Goal: Task Accomplishment & Management: Complete application form

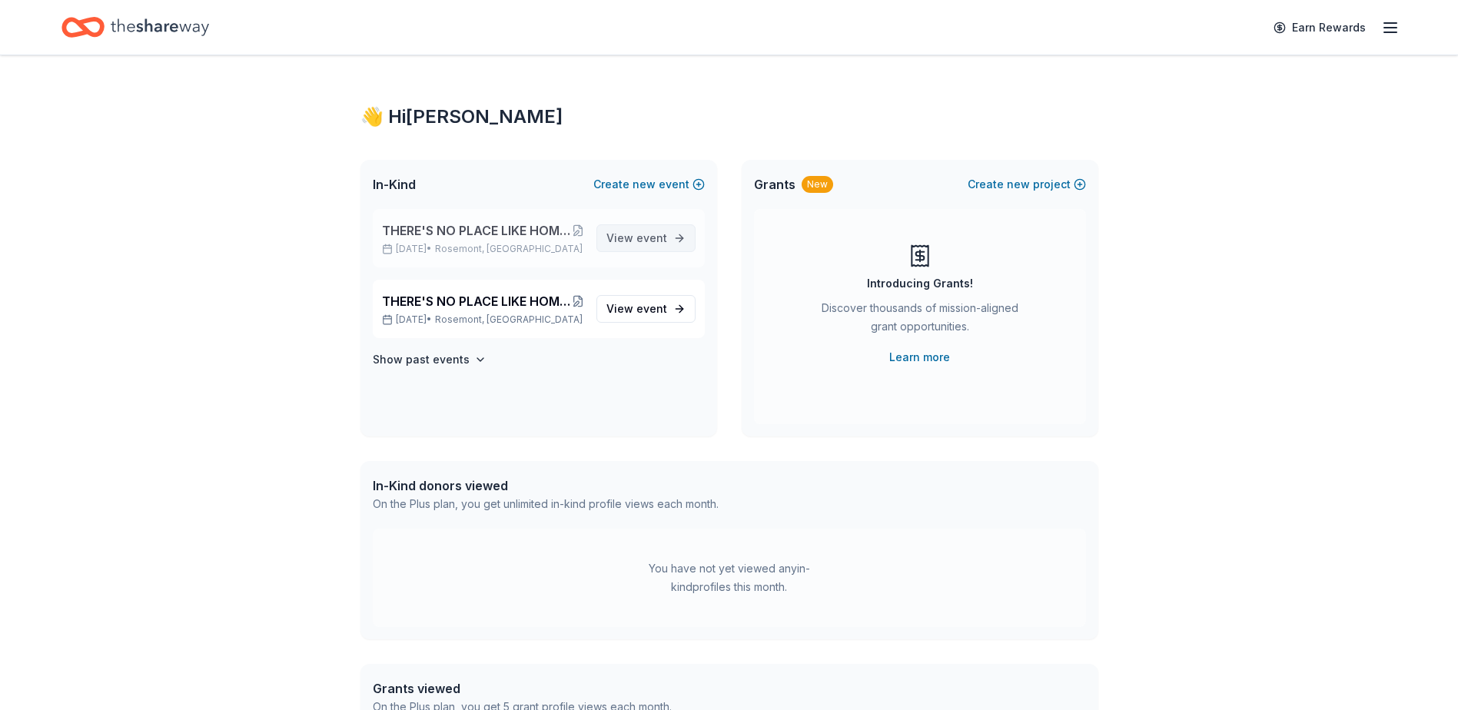
click at [629, 241] on span "View event" at bounding box center [636, 238] width 61 height 18
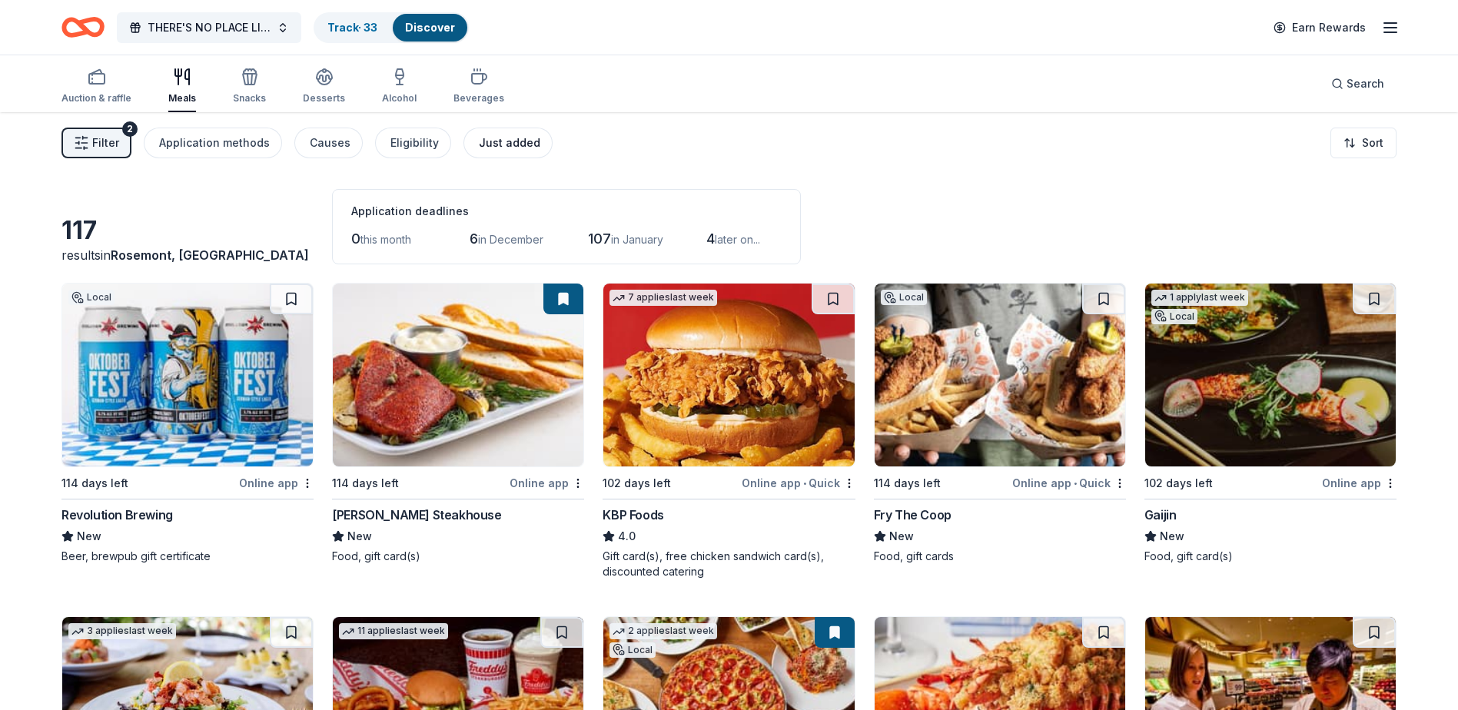
click at [467, 153] on button "Just added" at bounding box center [508, 143] width 89 height 31
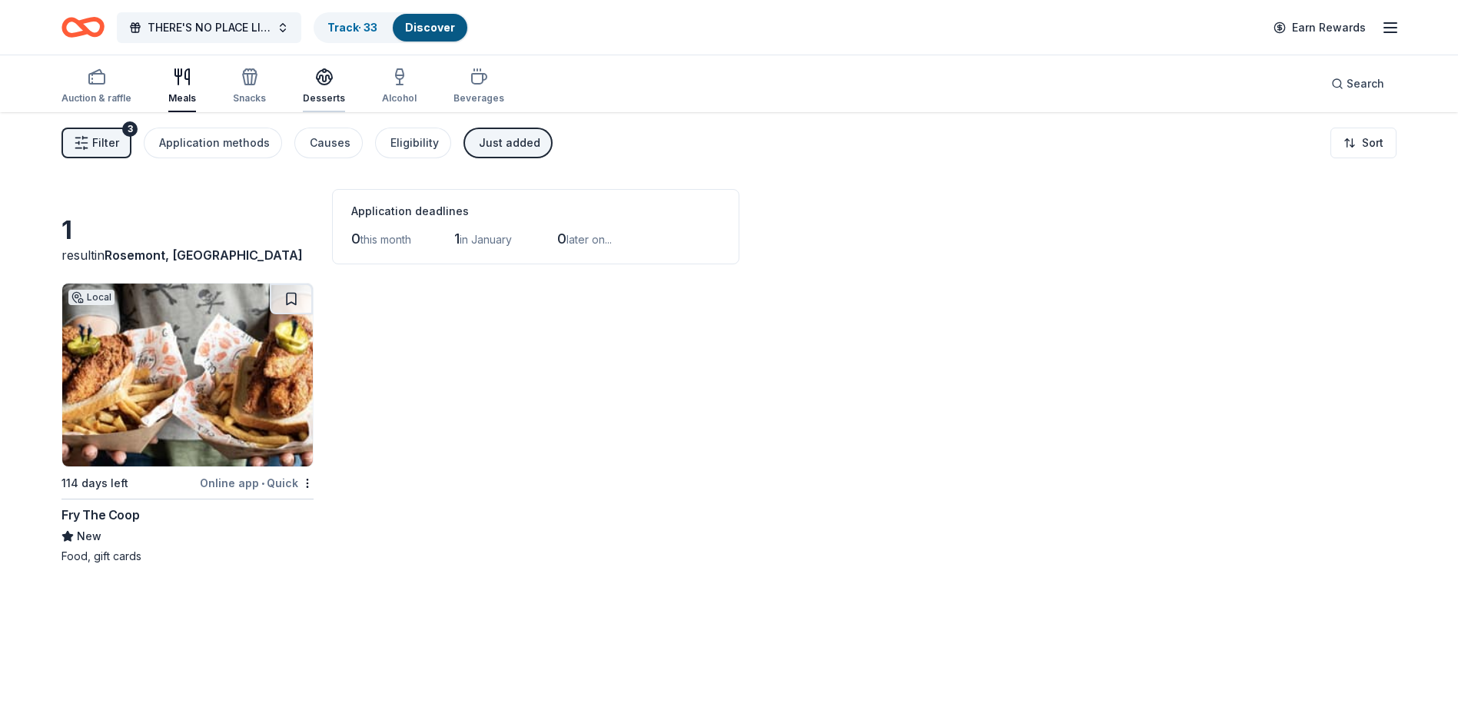
click at [321, 89] on div "Desserts" at bounding box center [324, 86] width 42 height 37
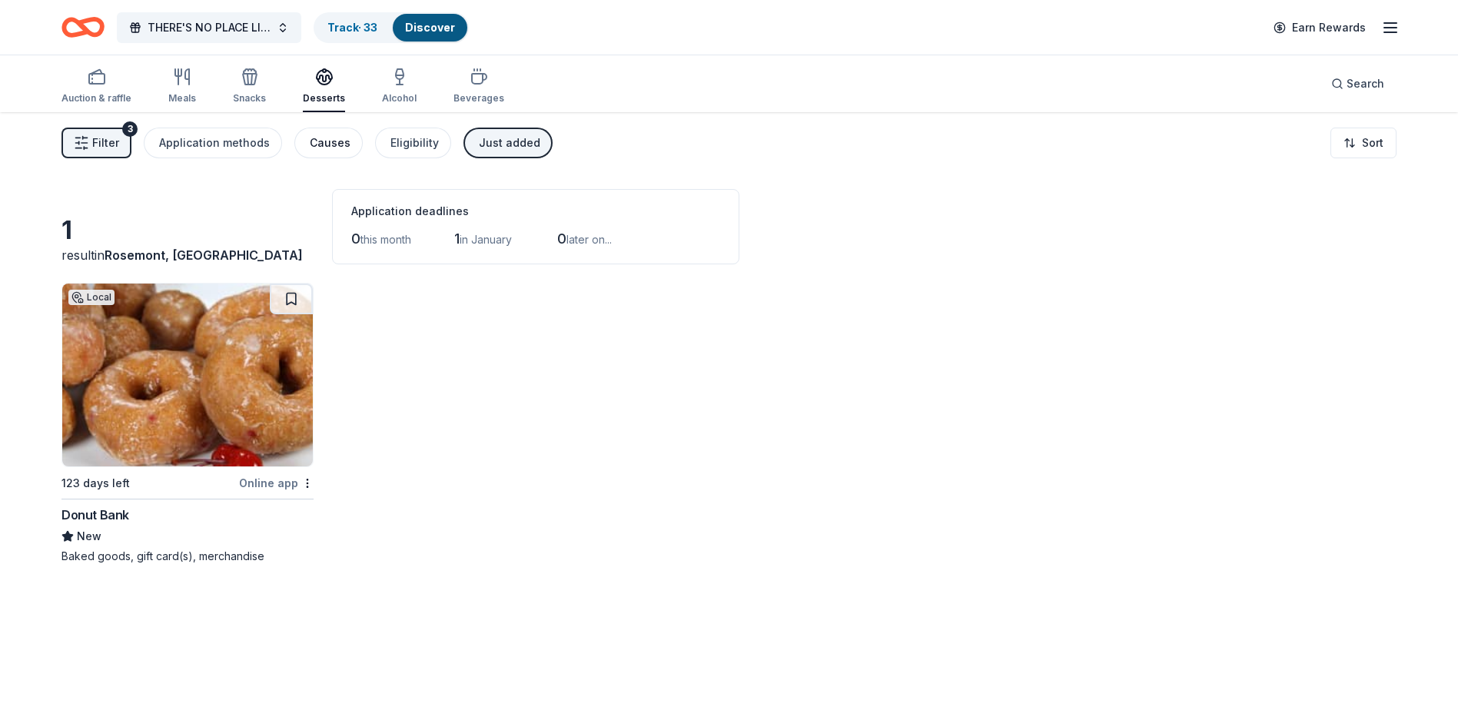
click at [325, 145] on div "Causes" at bounding box center [330, 143] width 41 height 18
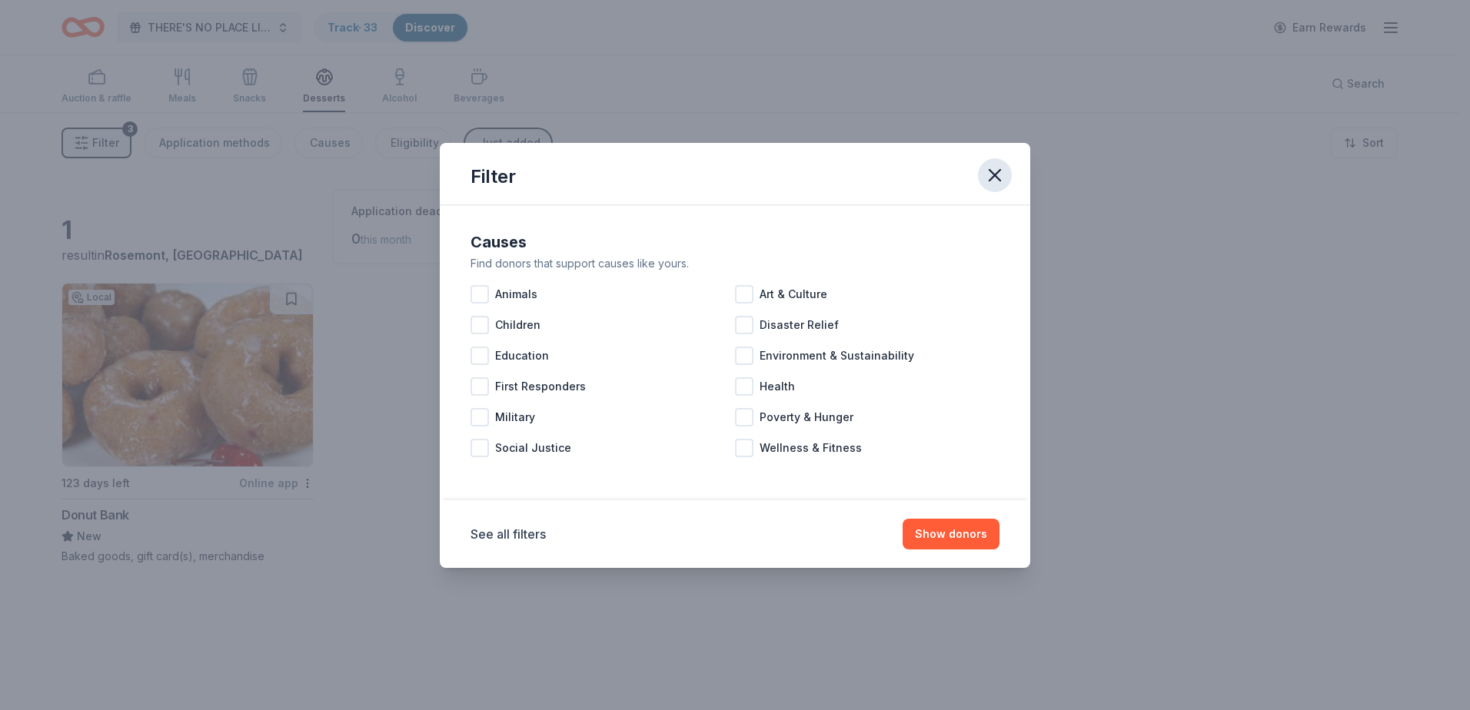
click at [995, 166] on icon "button" at bounding box center [995, 175] width 22 height 22
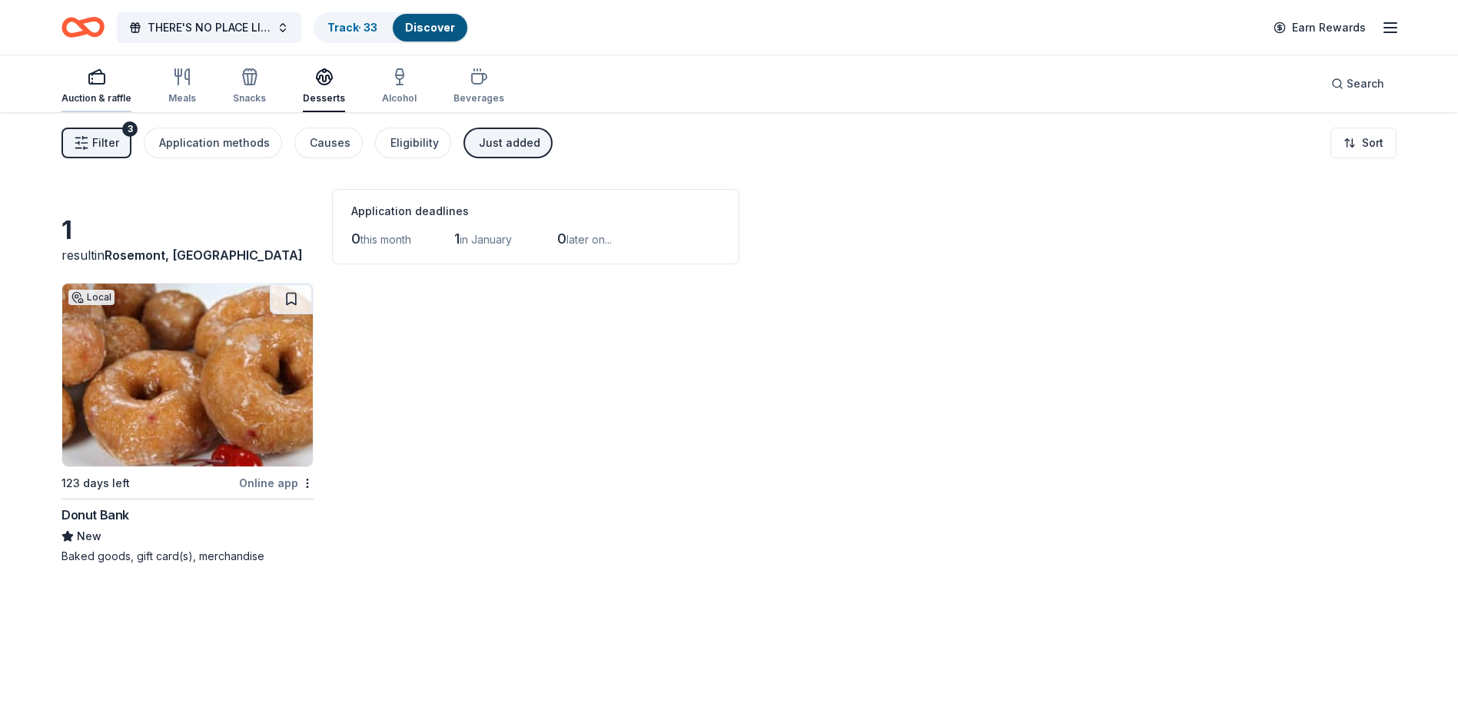
click at [110, 80] on div "button" at bounding box center [96, 77] width 70 height 18
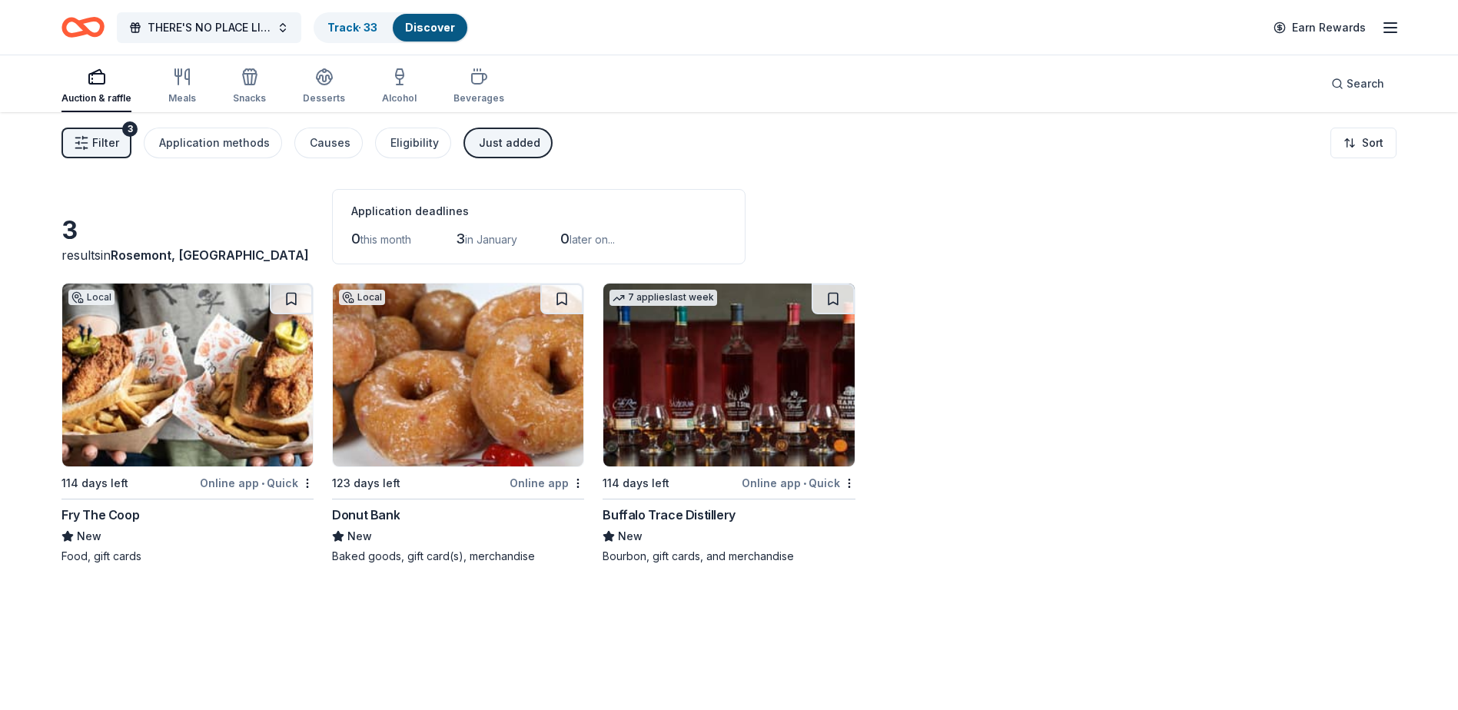
click at [726, 392] on img at bounding box center [728, 375] width 251 height 183
click at [168, 348] on img at bounding box center [187, 375] width 251 height 183
click at [183, 71] on icon "button" at bounding box center [182, 77] width 18 height 18
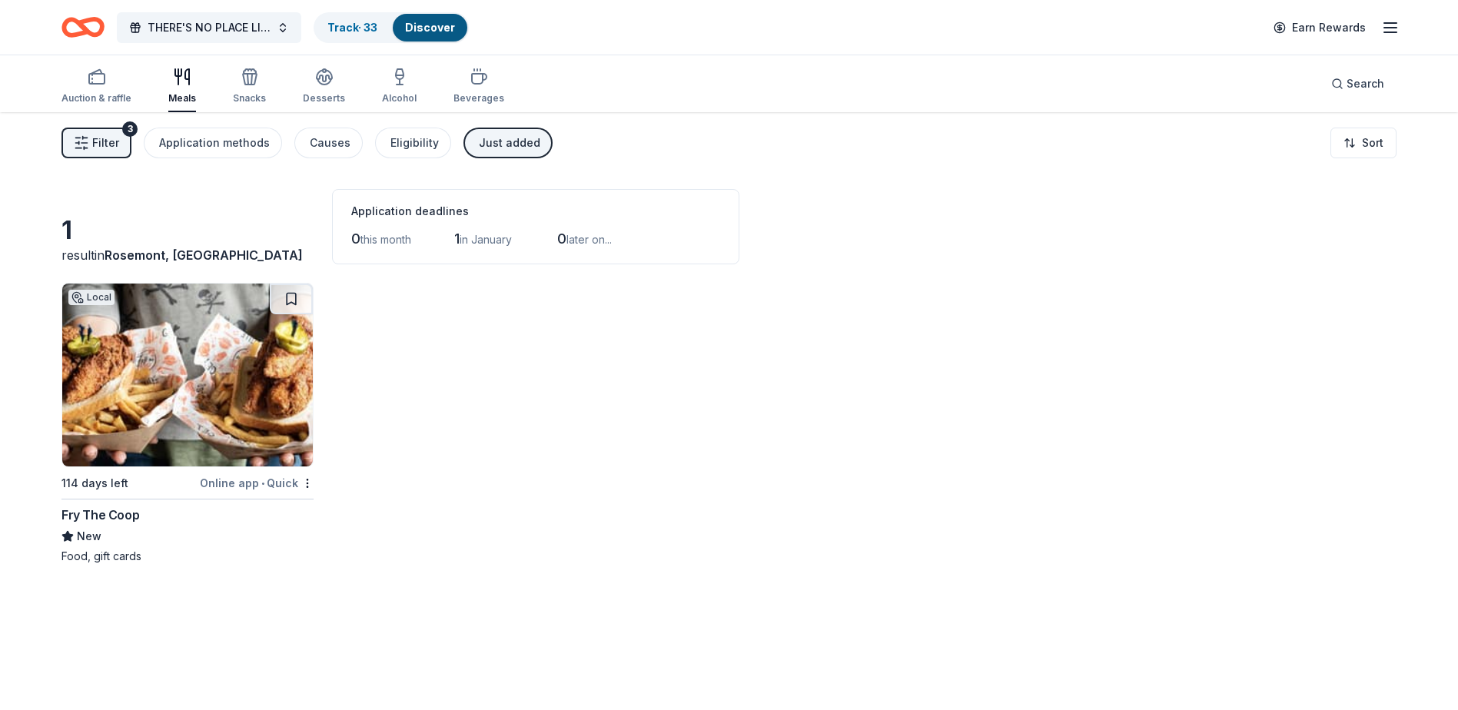
click at [228, 88] on div "Auction & raffle Meals Snacks Desserts Alcohol Beverages" at bounding box center [282, 86] width 443 height 51
click at [241, 93] on div "Snacks" at bounding box center [249, 98] width 33 height 12
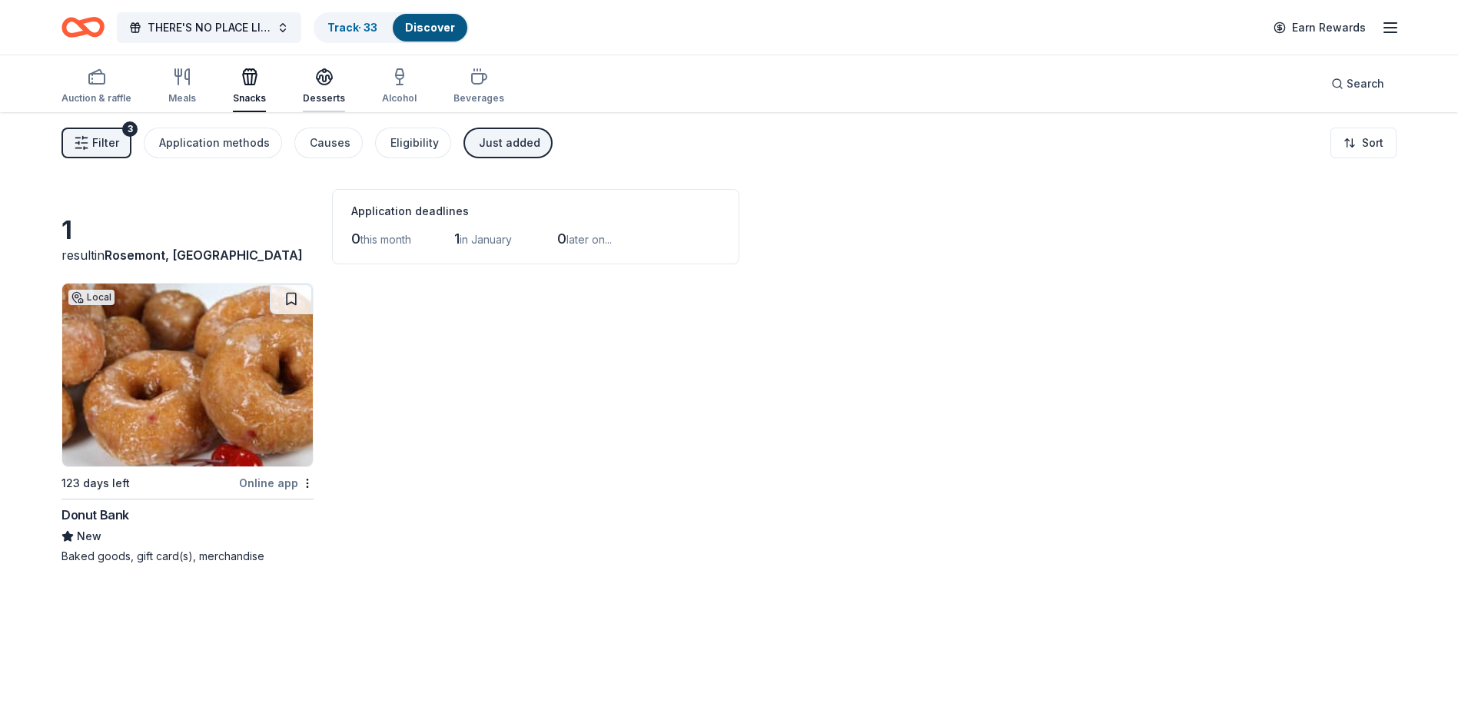
click at [326, 81] on icon "button" at bounding box center [324, 81] width 14 height 5
click at [390, 85] on icon "button" at bounding box center [399, 77] width 18 height 18
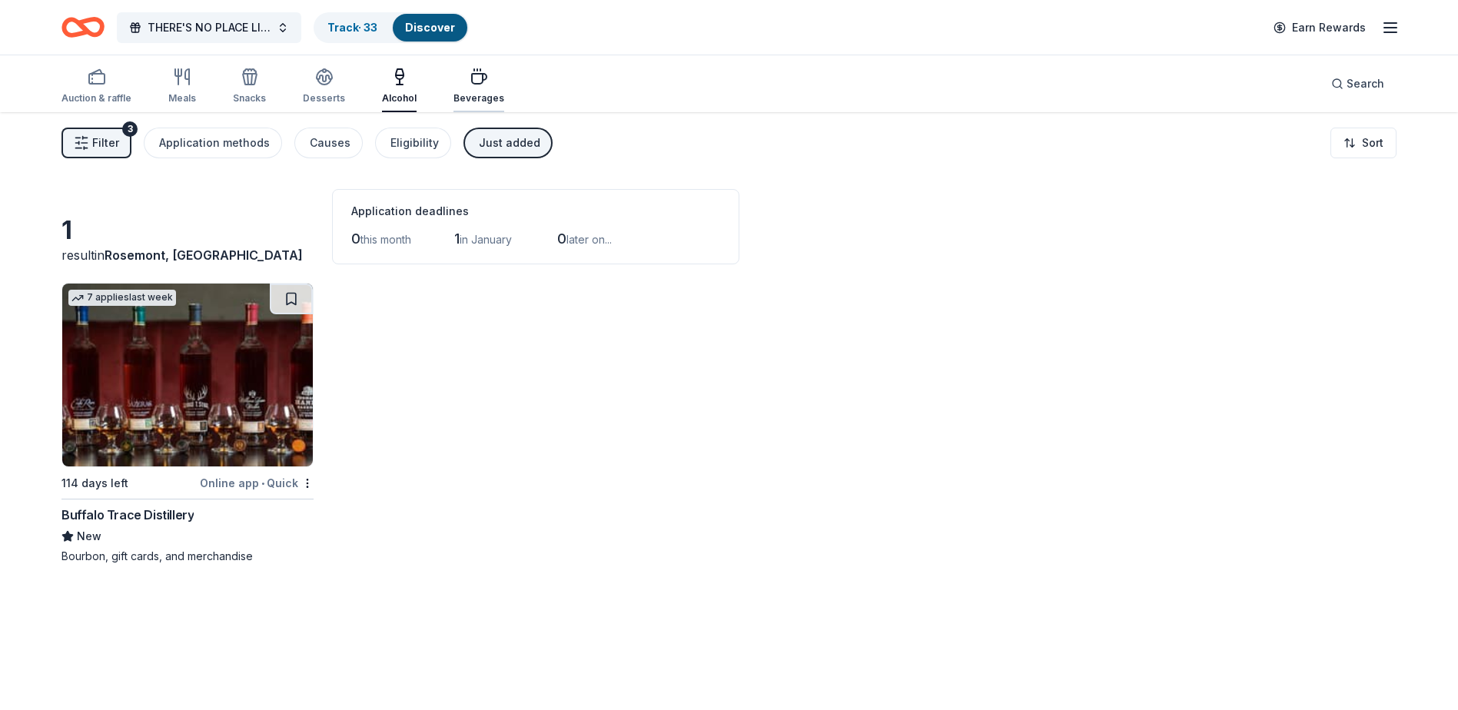
click at [472, 83] on icon "button" at bounding box center [479, 79] width 15 height 10
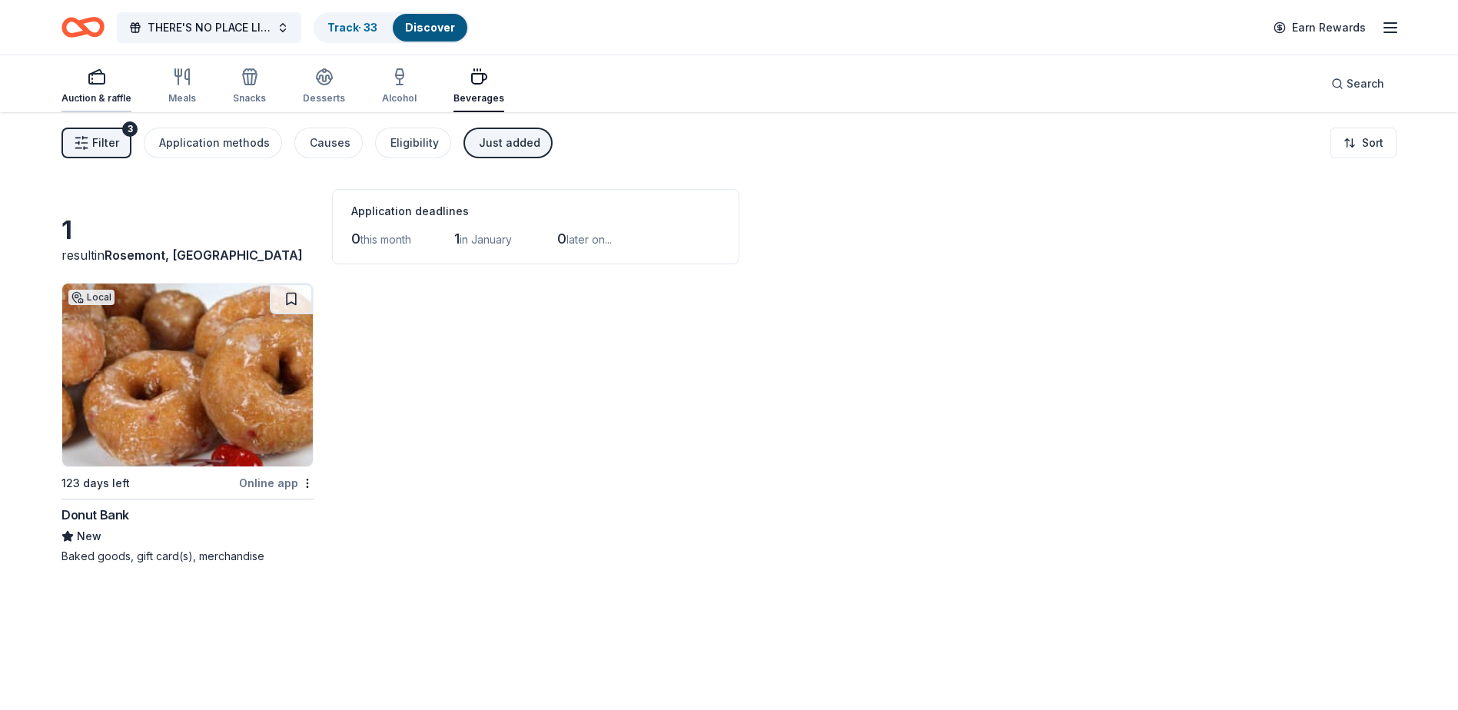
click at [106, 78] on div "button" at bounding box center [96, 77] width 70 height 18
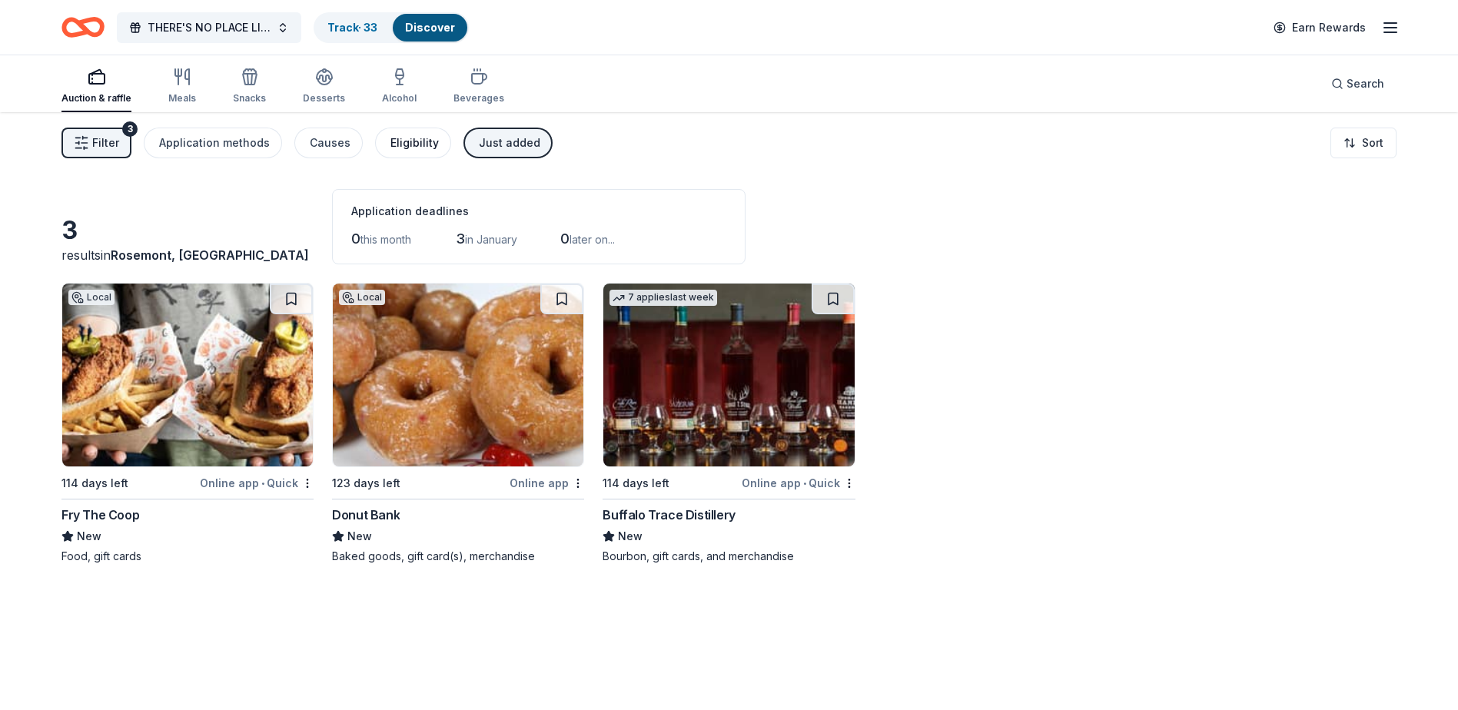
click at [410, 135] on div "Eligibility" at bounding box center [414, 143] width 48 height 18
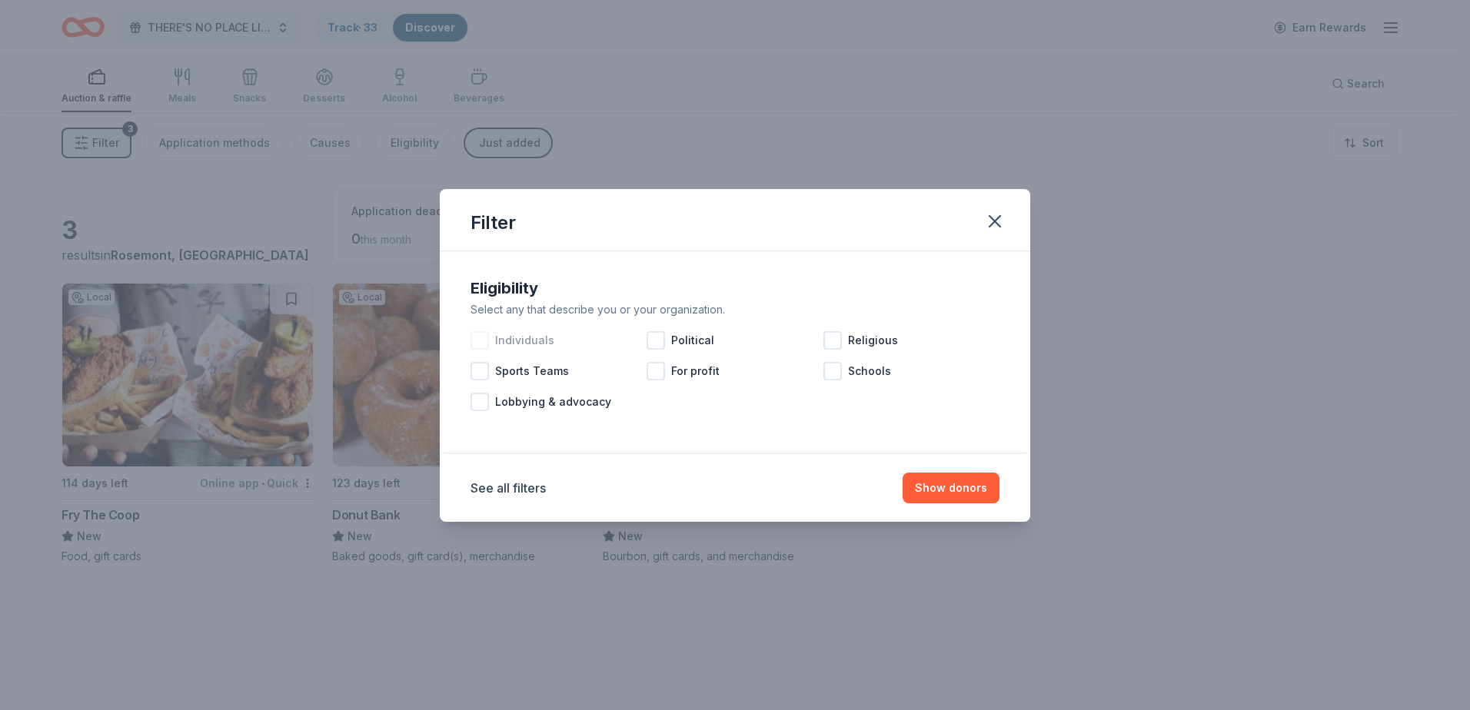
click at [474, 337] on div at bounding box center [479, 340] width 18 height 18
click at [511, 480] on button "See all filters" at bounding box center [507, 488] width 75 height 18
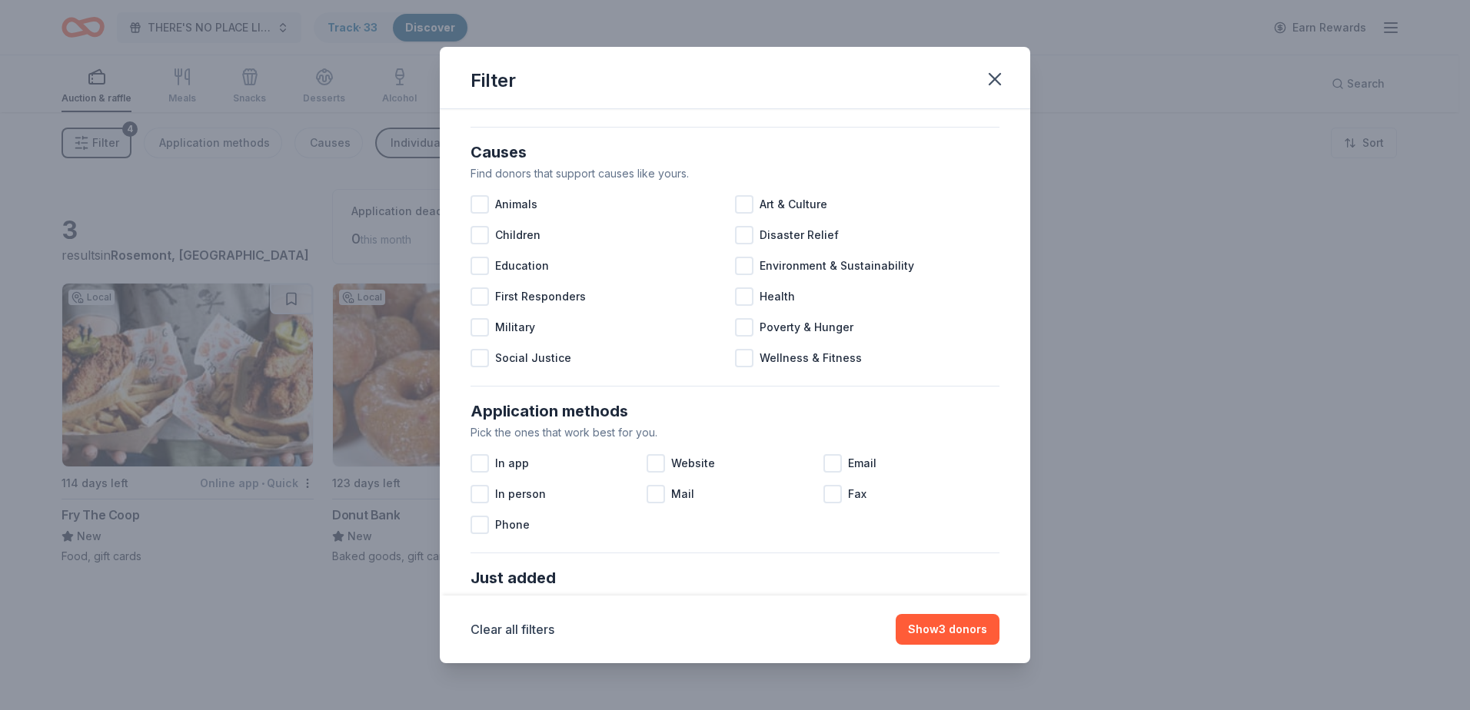
scroll to position [173, 0]
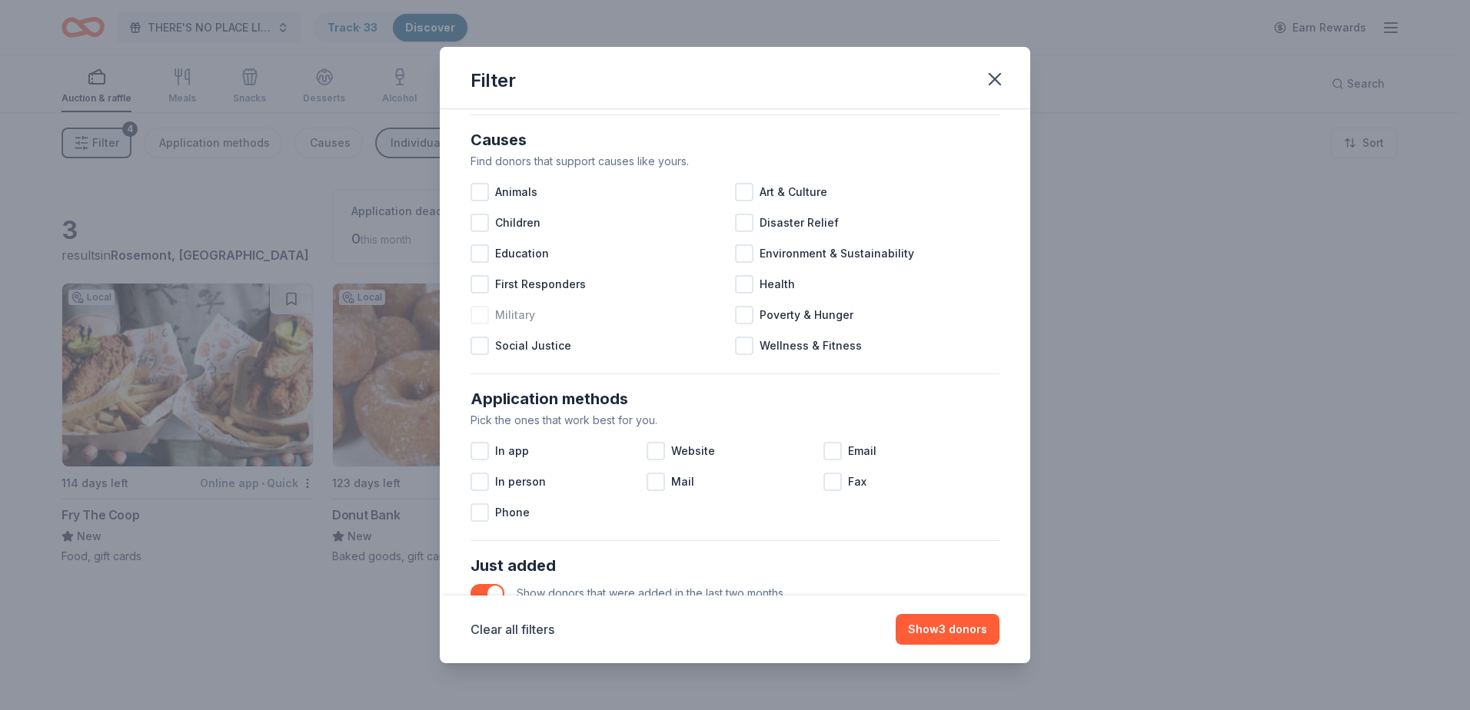
click at [487, 318] on div at bounding box center [479, 315] width 18 height 18
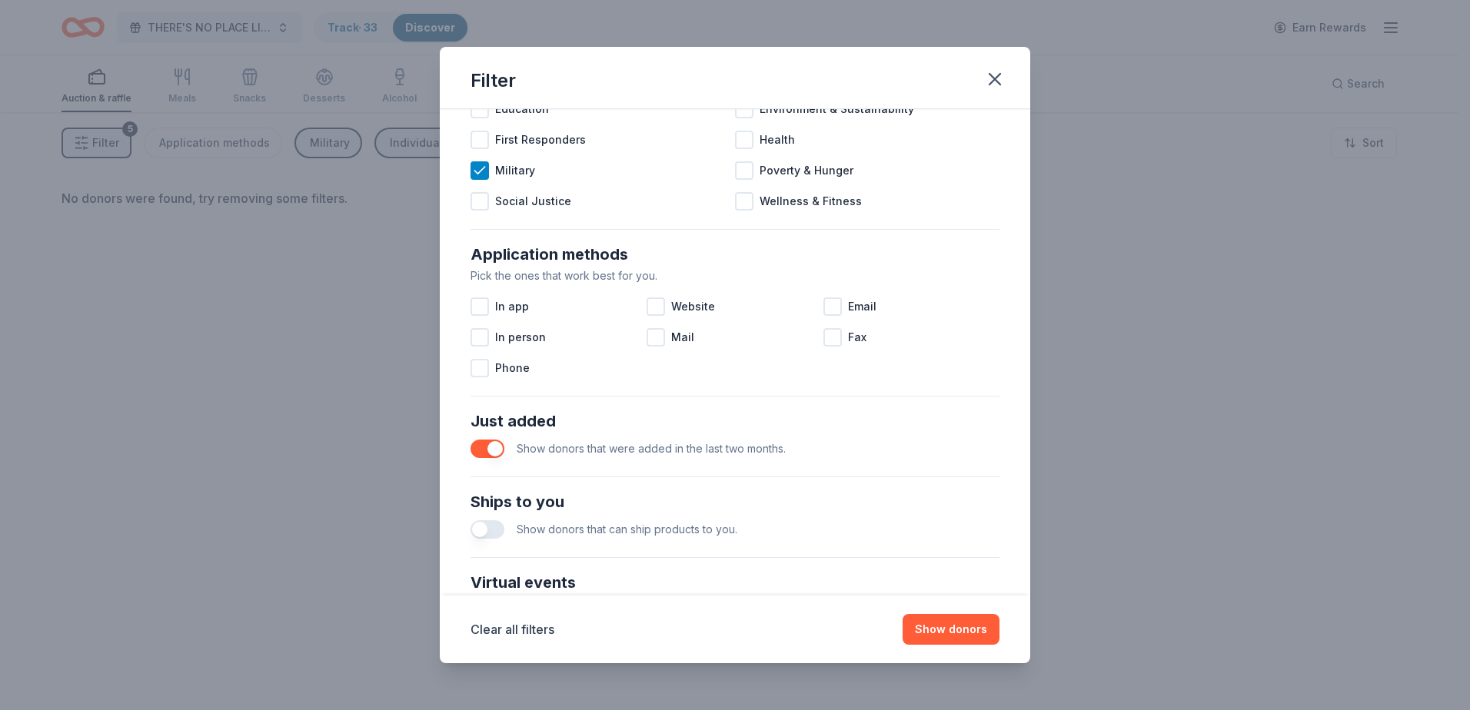
scroll to position [337, 0]
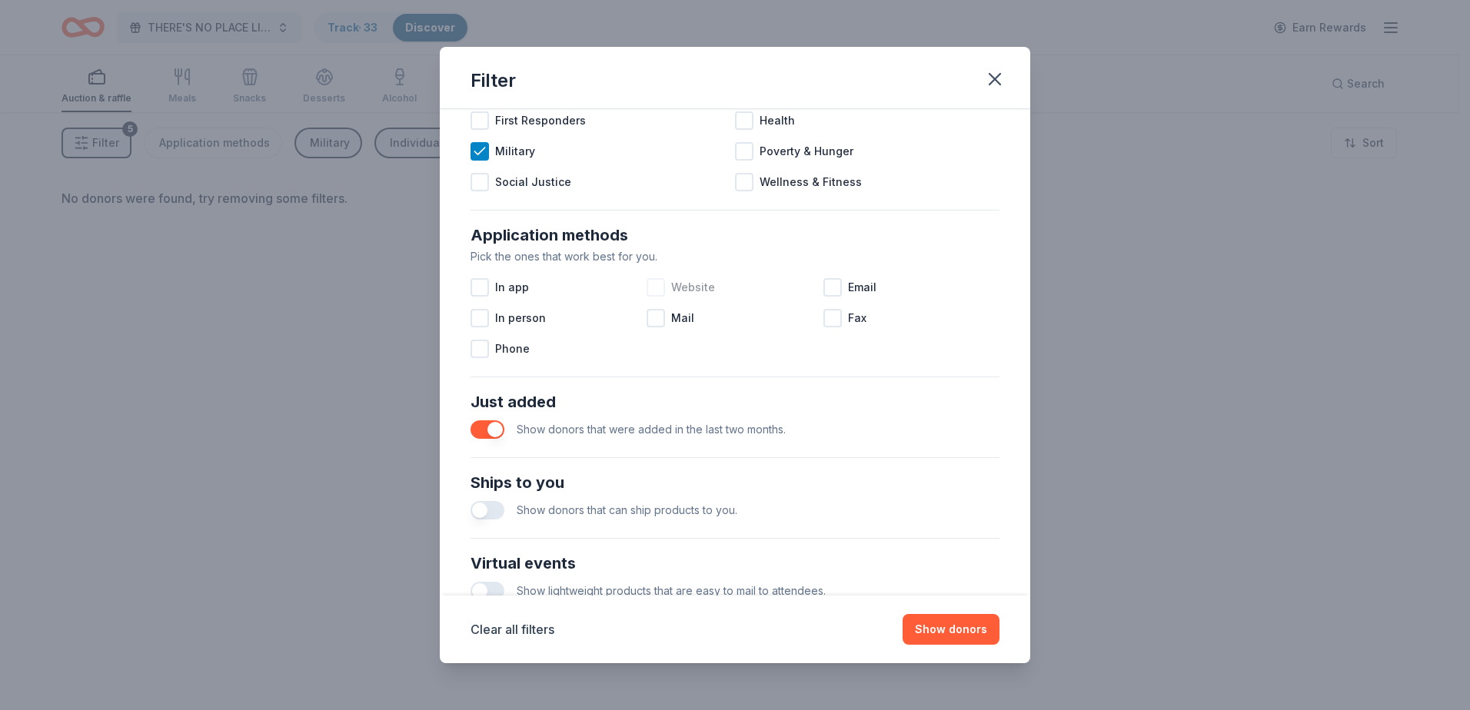
click at [654, 288] on div at bounding box center [655, 287] width 18 height 18
click at [480, 284] on div at bounding box center [479, 287] width 18 height 18
click at [826, 284] on div at bounding box center [832, 287] width 18 height 18
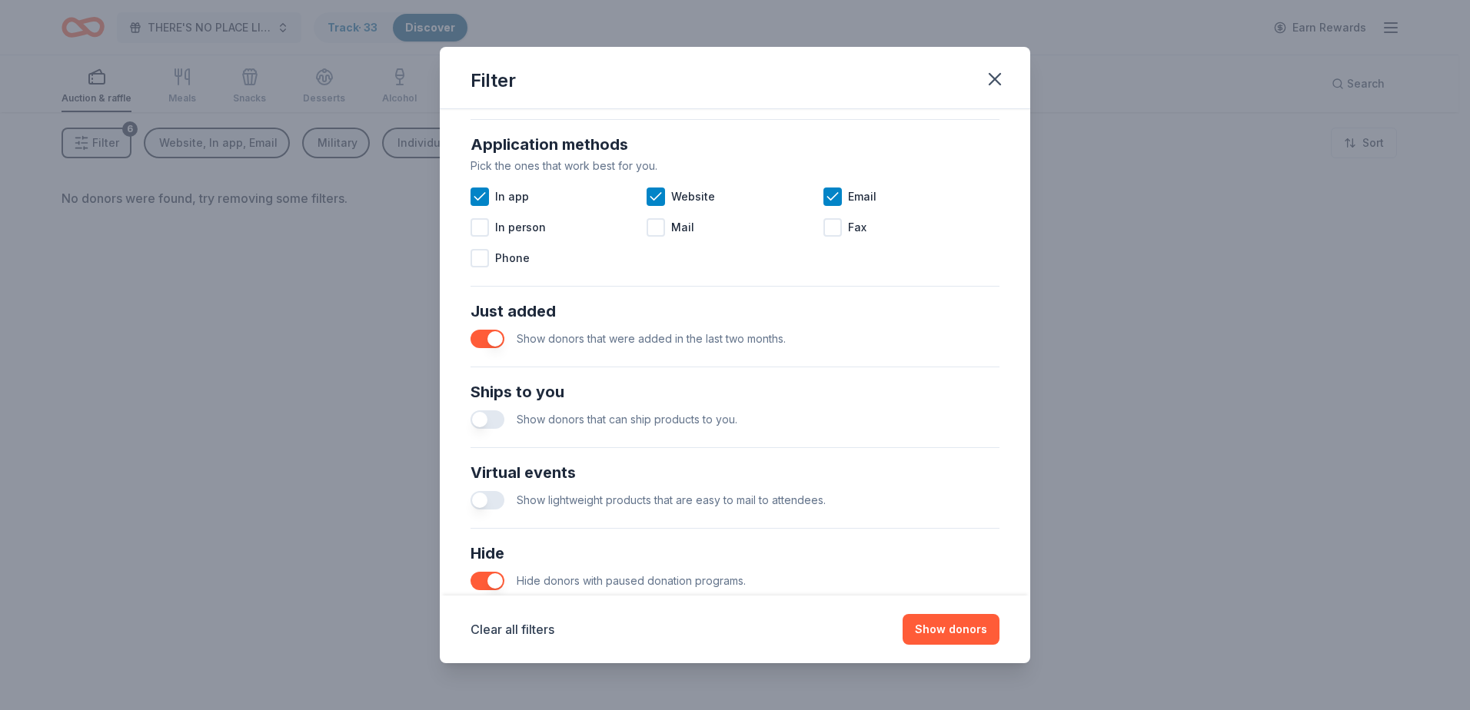
scroll to position [526, 0]
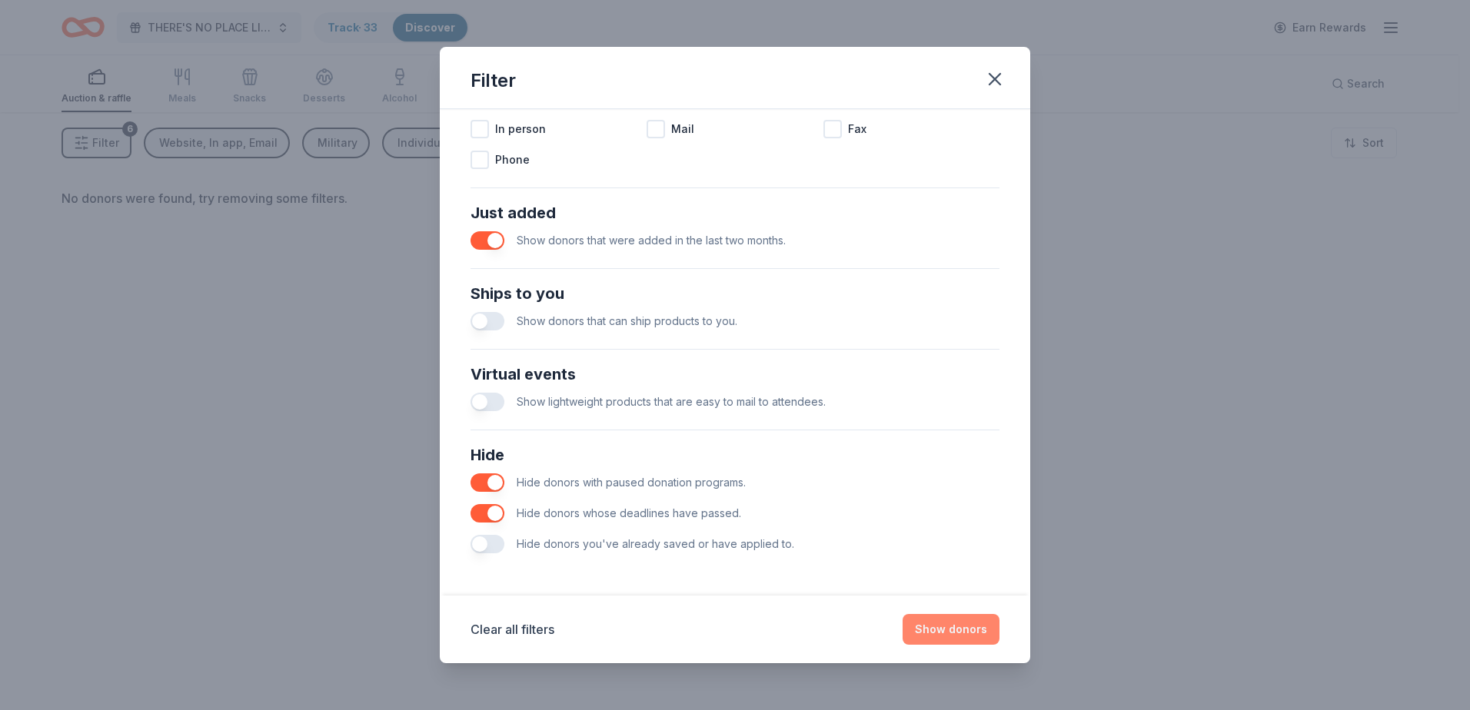
click at [935, 631] on button "Show donors" at bounding box center [950, 629] width 97 height 31
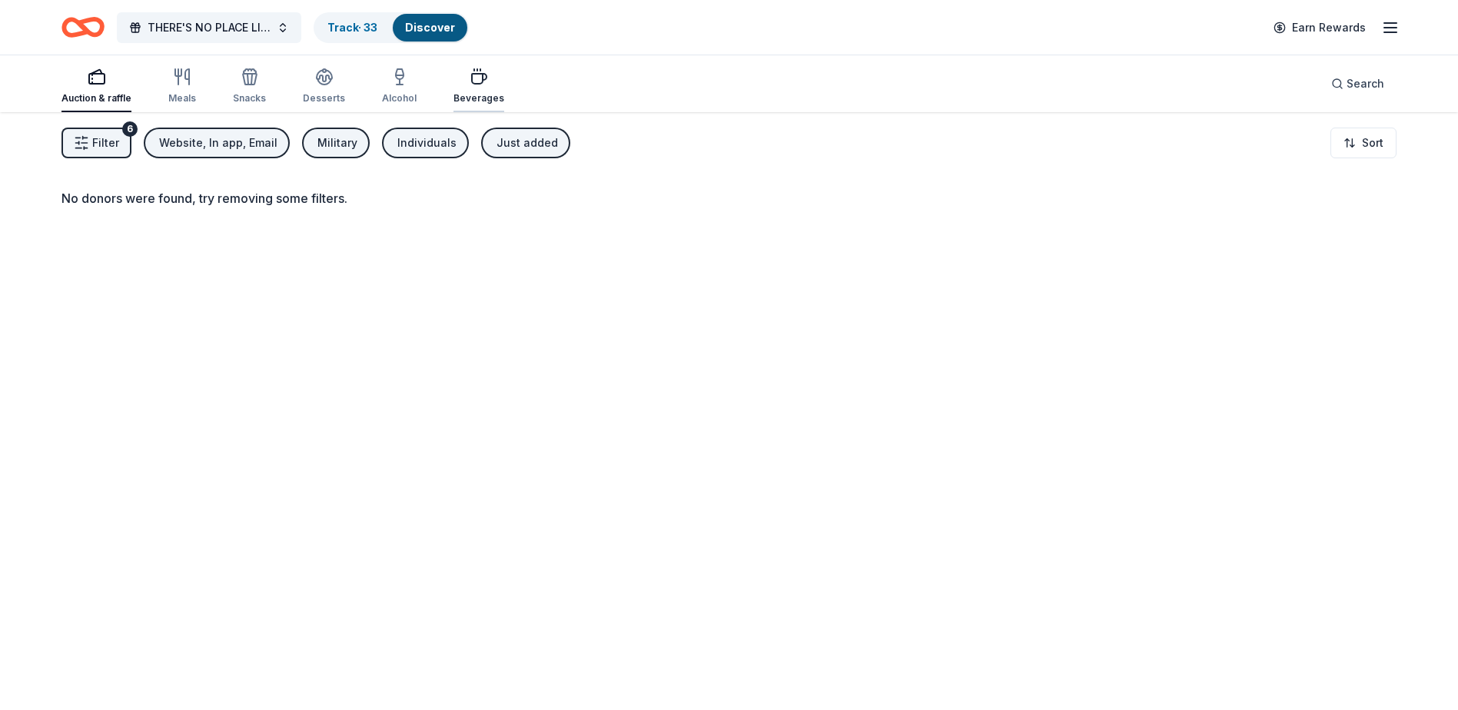
click at [482, 68] on div "button" at bounding box center [479, 77] width 51 height 18
click at [264, 141] on div "Website, In app, Email" at bounding box center [218, 143] width 118 height 18
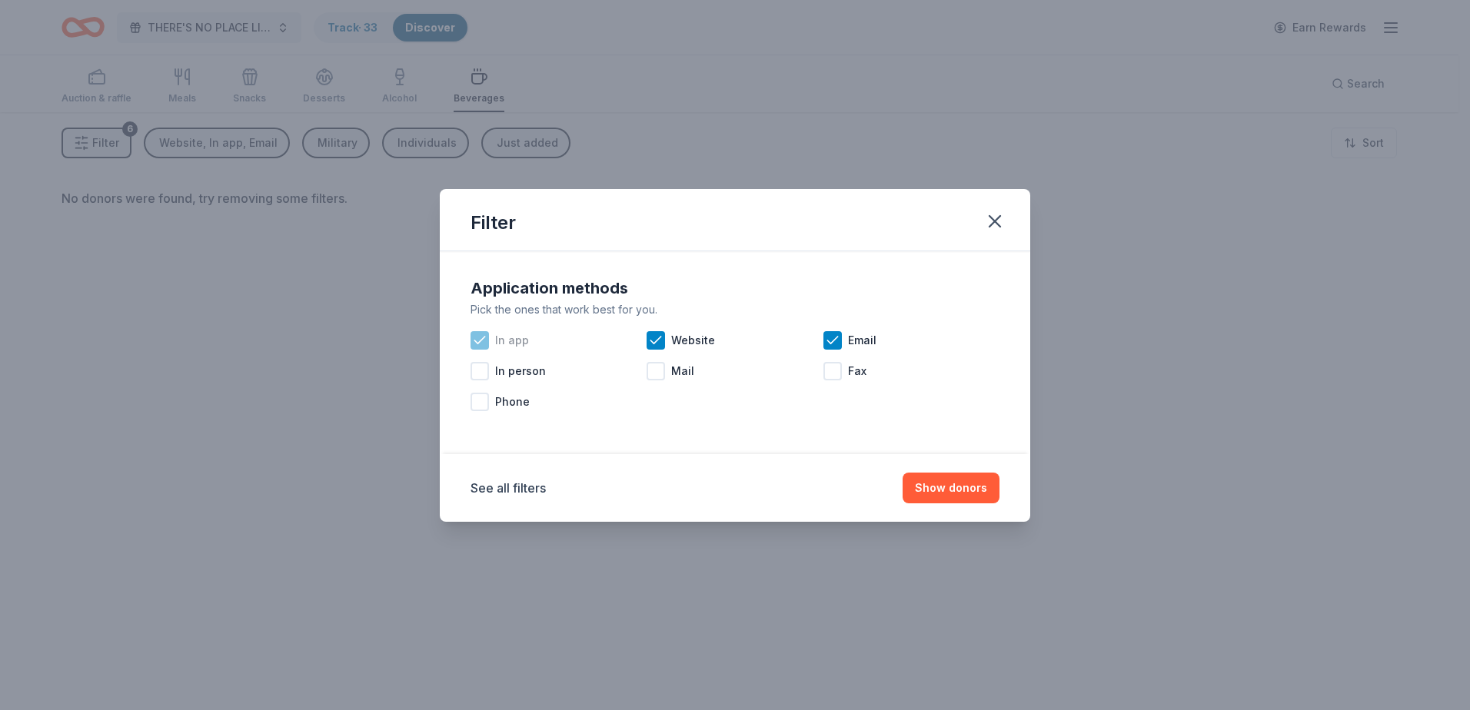
click at [481, 342] on icon at bounding box center [479, 340] width 15 height 15
click at [646, 341] on div "In app" at bounding box center [558, 340] width 176 height 31
click at [849, 334] on span "Email" at bounding box center [862, 340] width 28 height 18
click at [653, 341] on icon at bounding box center [655, 340] width 15 height 15
click at [474, 339] on icon at bounding box center [479, 340] width 15 height 15
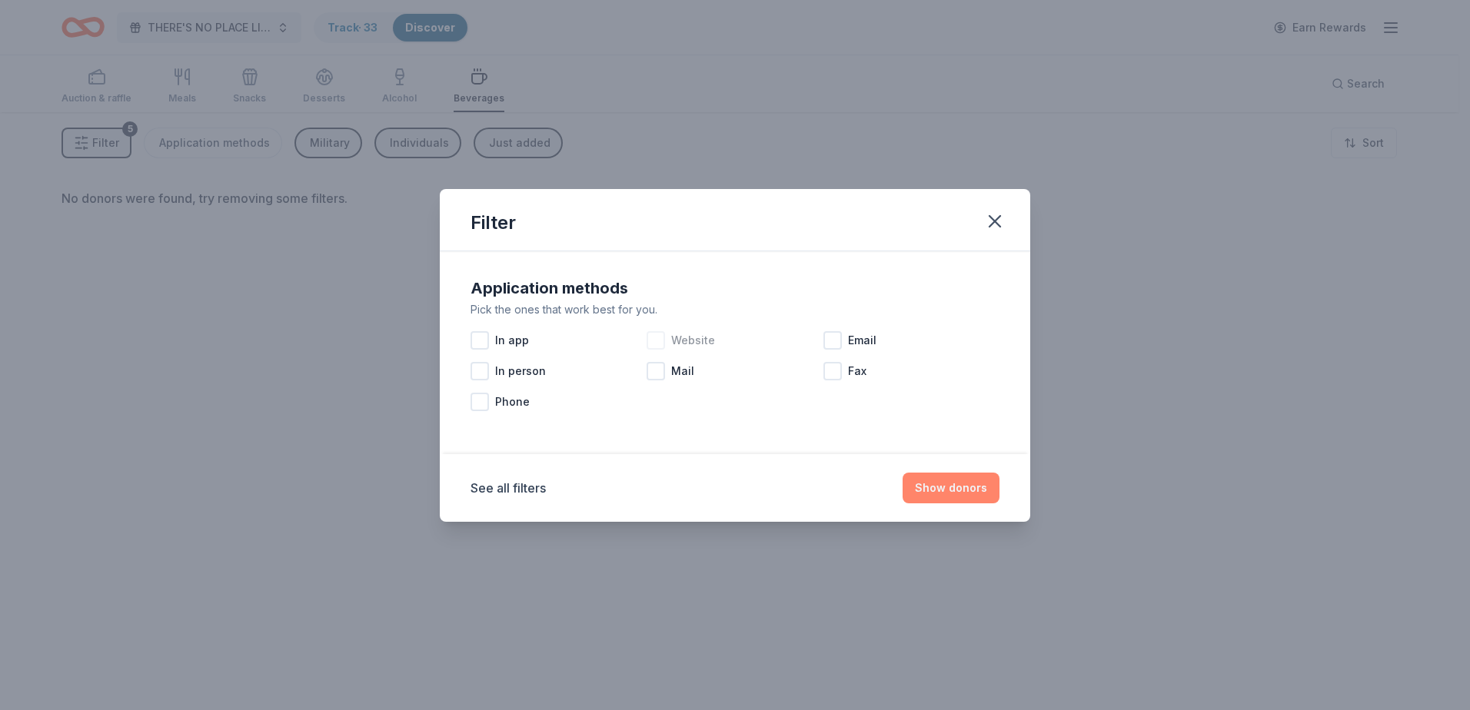
click at [952, 501] on button "Show donors" at bounding box center [950, 488] width 97 height 31
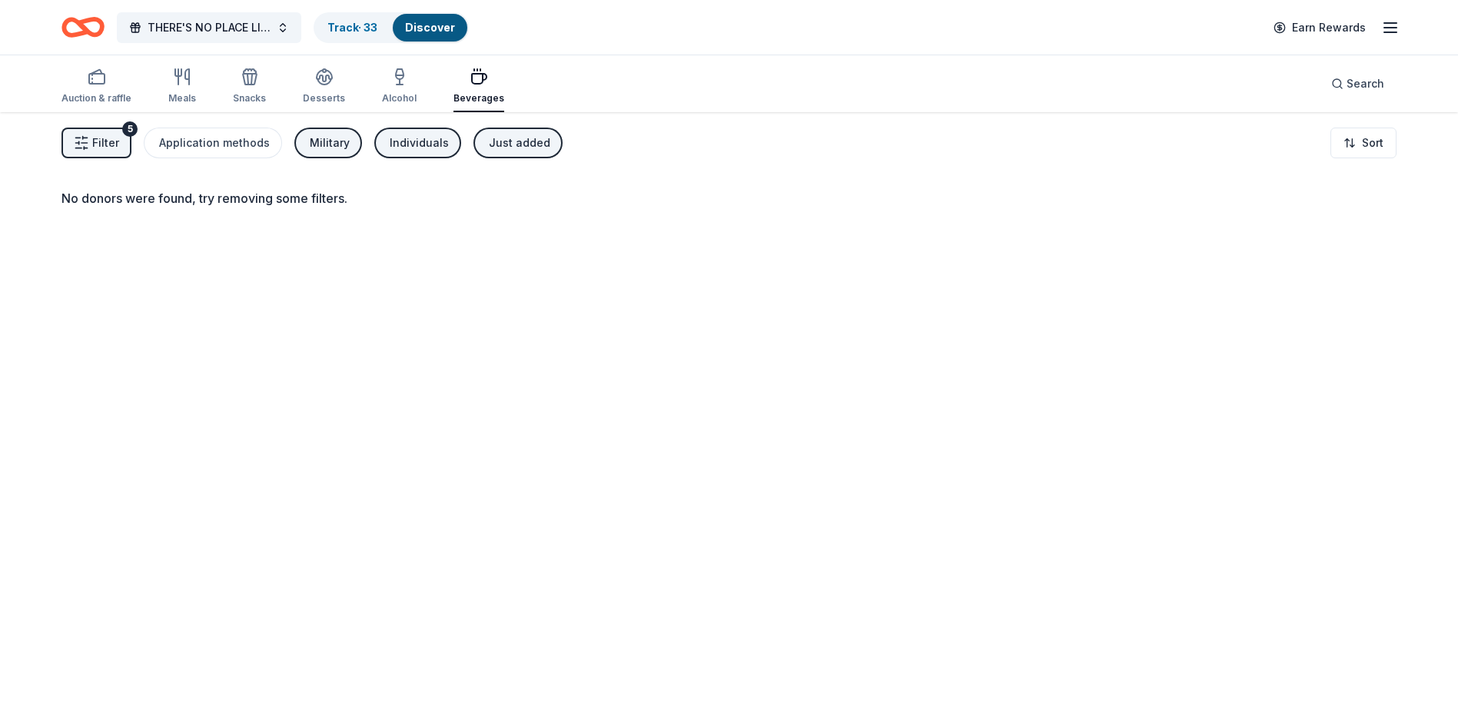
click at [80, 138] on line "button" at bounding box center [78, 138] width 5 height 0
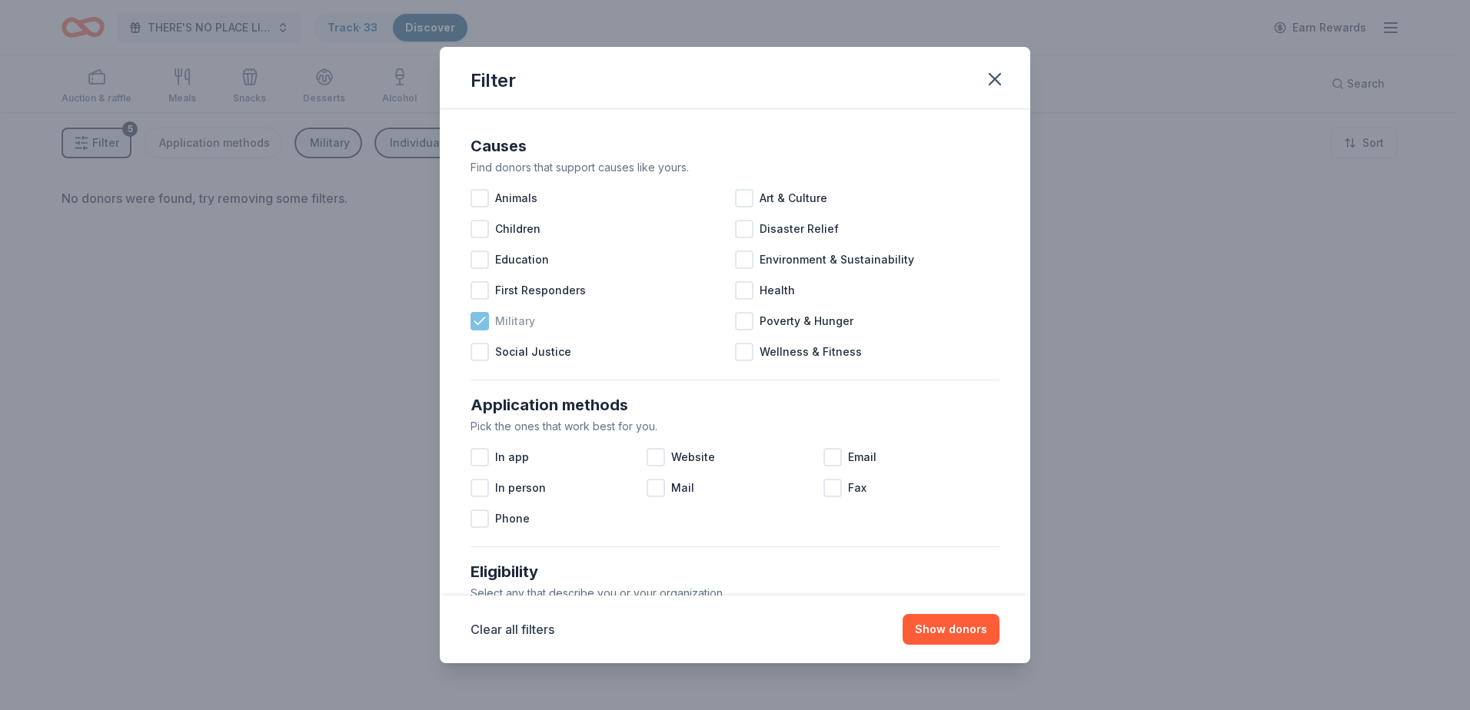
click at [474, 316] on icon at bounding box center [479, 321] width 15 height 15
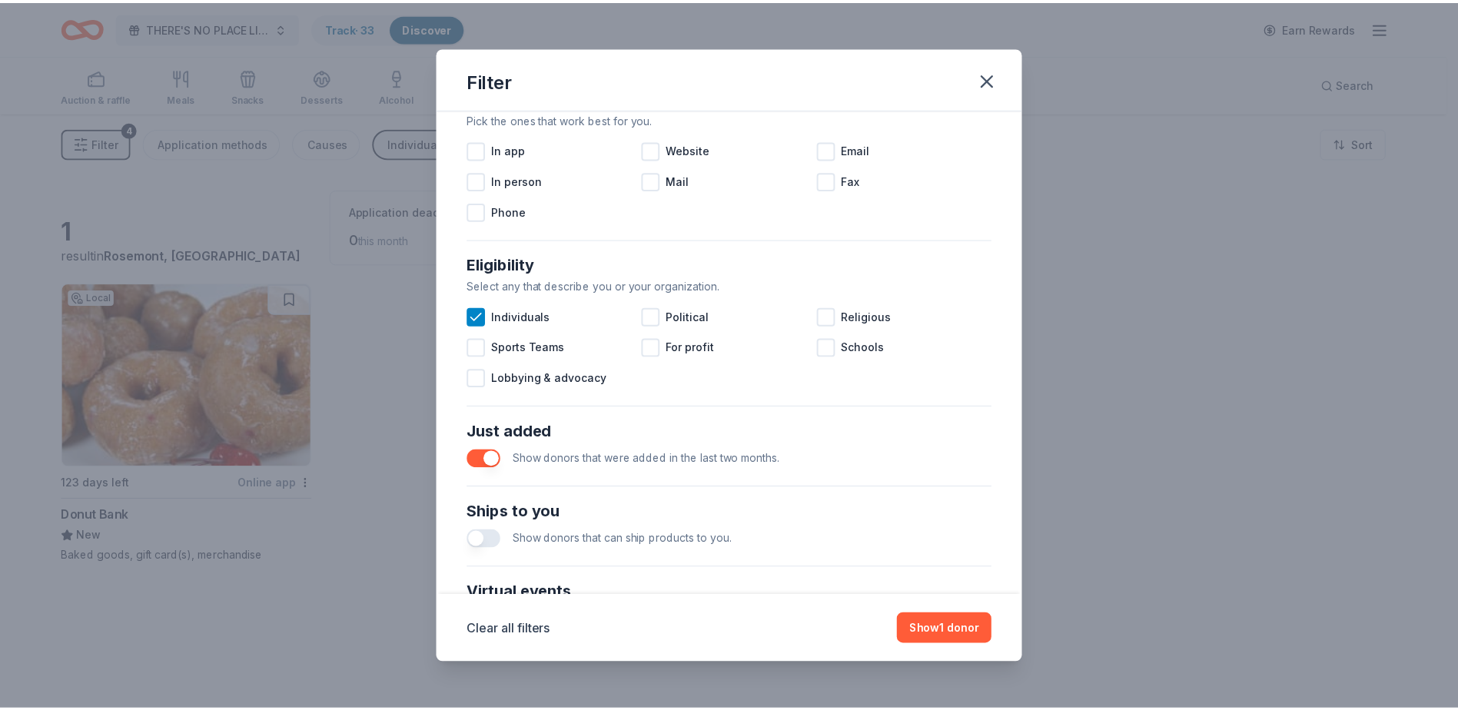
scroll to position [526, 0]
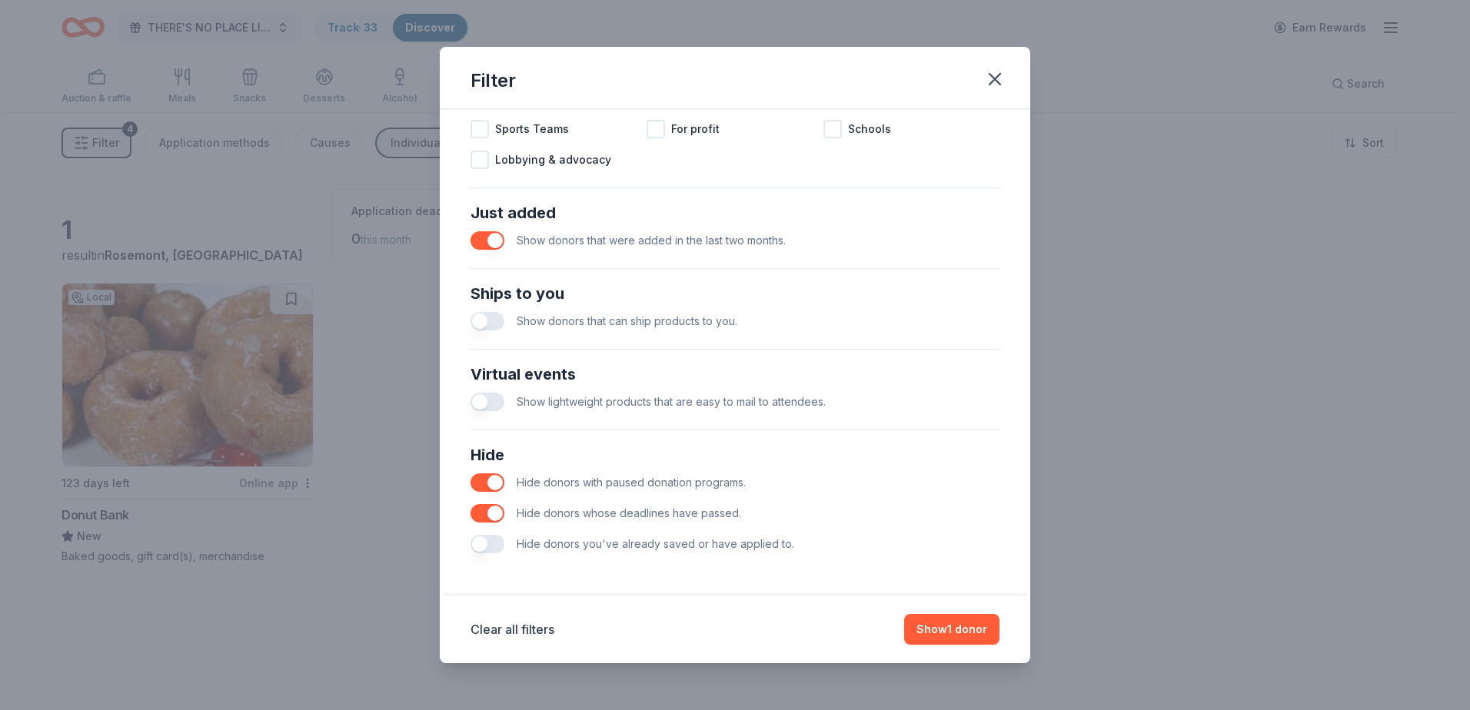
click at [502, 321] on button "button" at bounding box center [487, 321] width 34 height 18
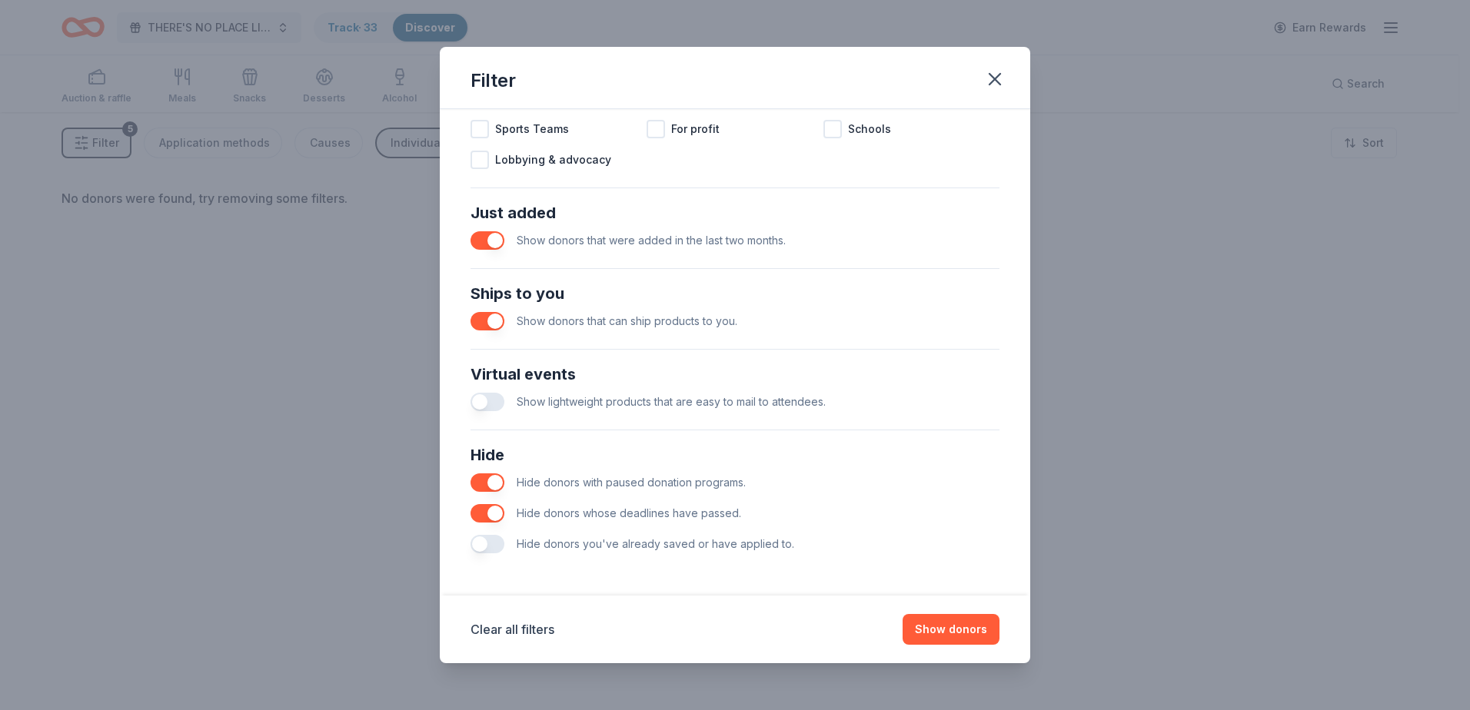
drag, startPoint x: 484, startPoint y: 546, endPoint x: 578, endPoint y: 557, distance: 95.2
click at [490, 546] on button "button" at bounding box center [487, 544] width 34 height 18
click at [485, 548] on button "button" at bounding box center [487, 544] width 34 height 18
click at [959, 631] on button "Show donors" at bounding box center [950, 629] width 97 height 31
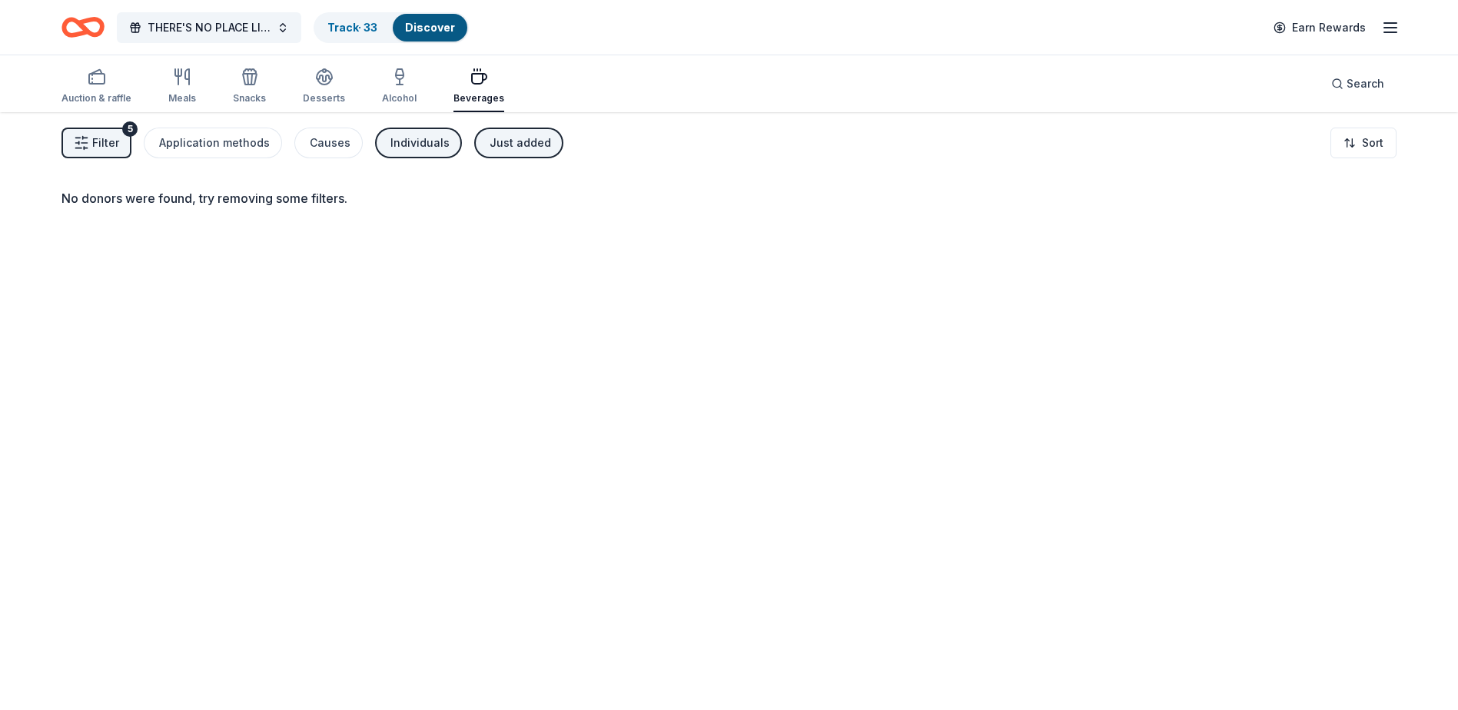
click at [411, 135] on div "Individuals" at bounding box center [419, 143] width 59 height 18
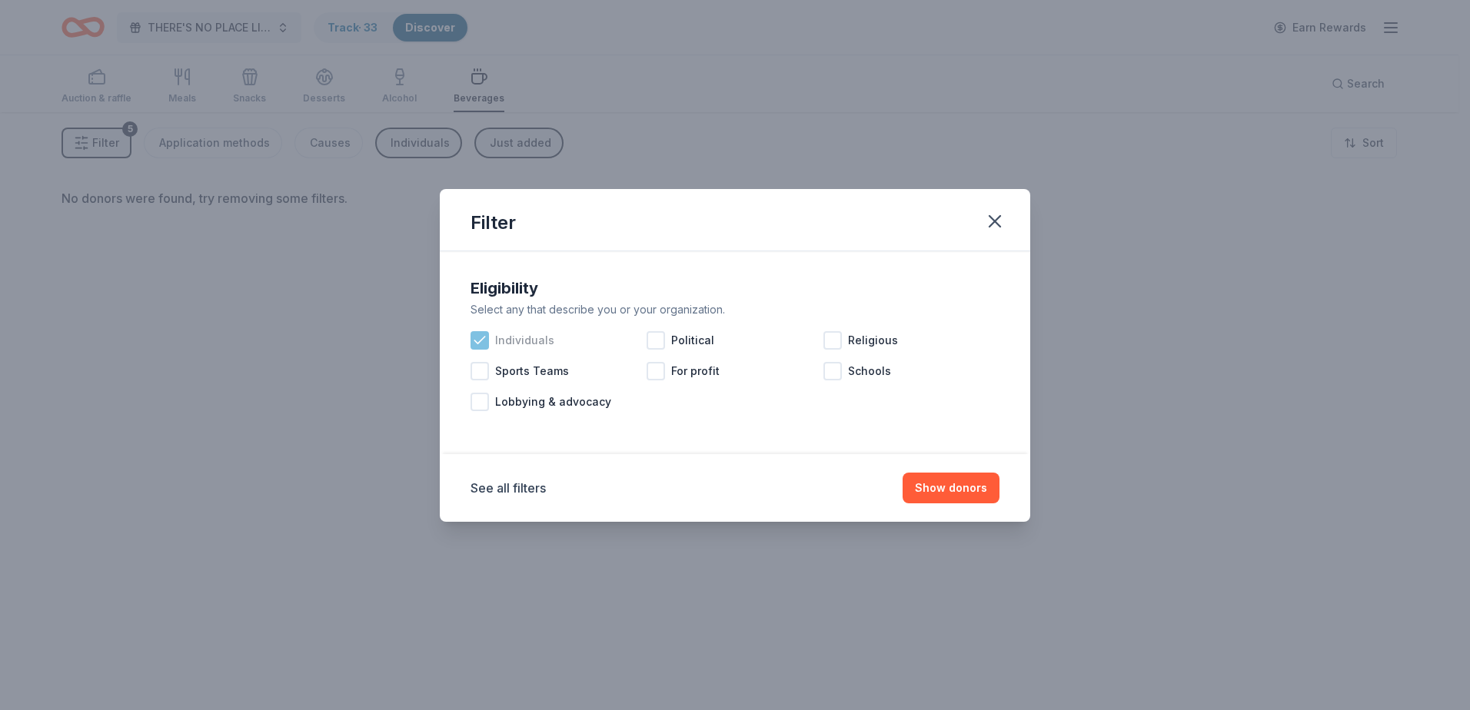
click at [485, 344] on icon at bounding box center [479, 340] width 15 height 15
click at [964, 489] on button "Show donors" at bounding box center [950, 488] width 97 height 31
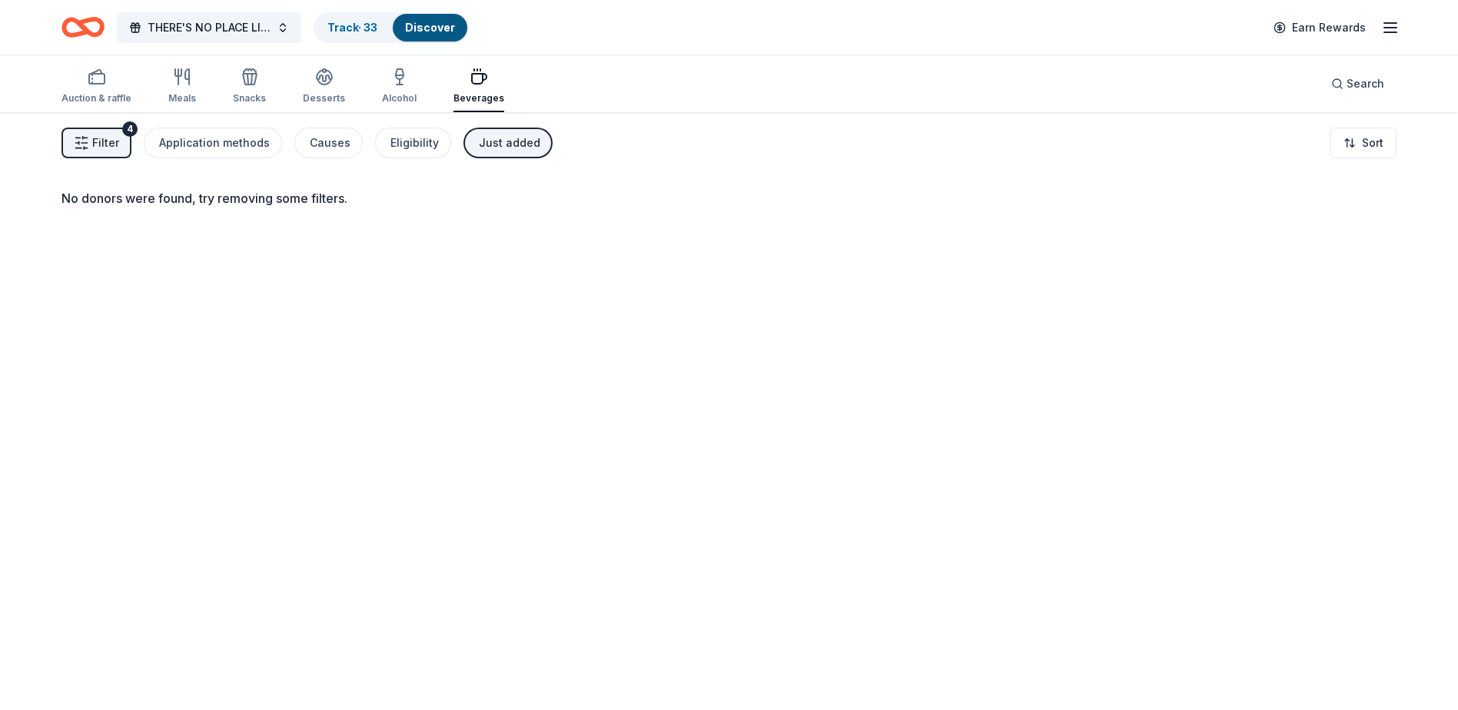
click at [490, 140] on div "Just added" at bounding box center [509, 143] width 61 height 18
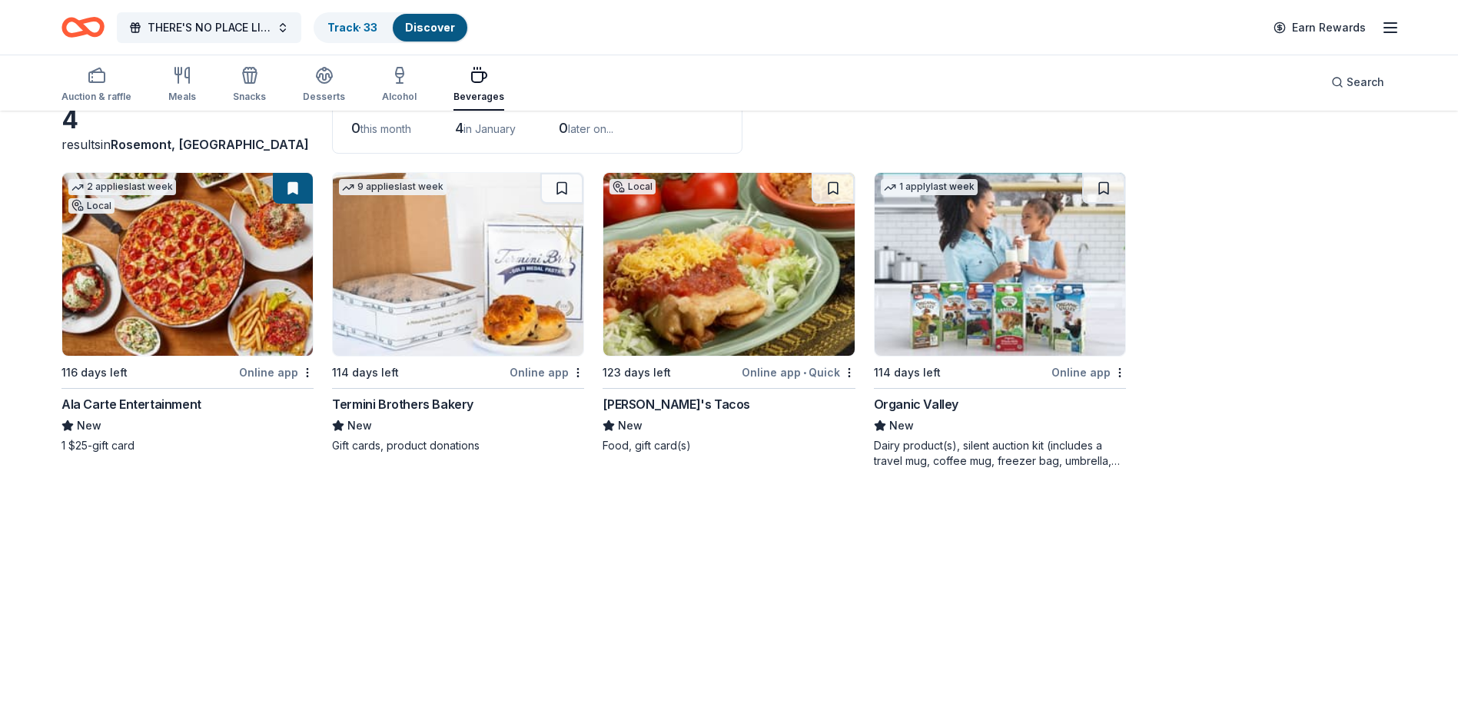
scroll to position [112, 0]
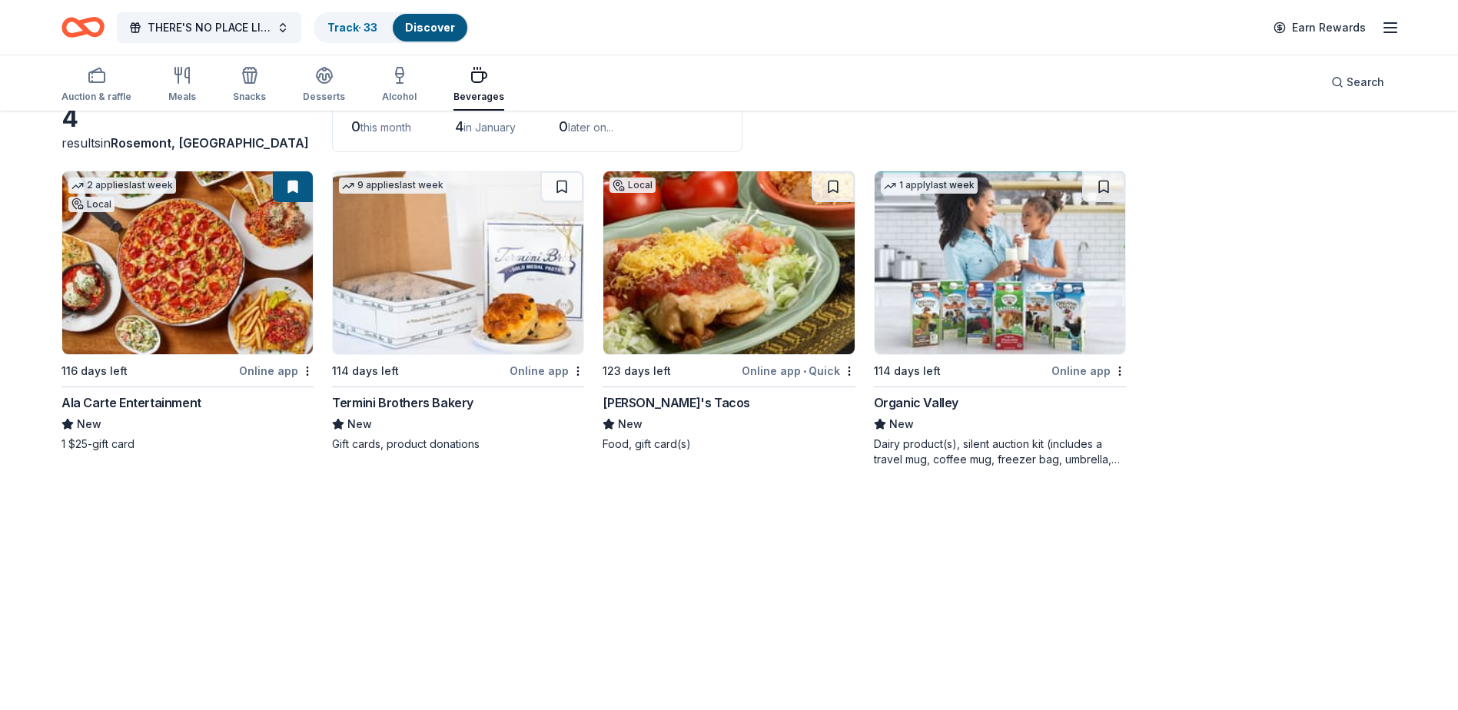
click at [111, 296] on img at bounding box center [187, 262] width 251 height 183
click at [174, 78] on icon "button" at bounding box center [182, 75] width 18 height 18
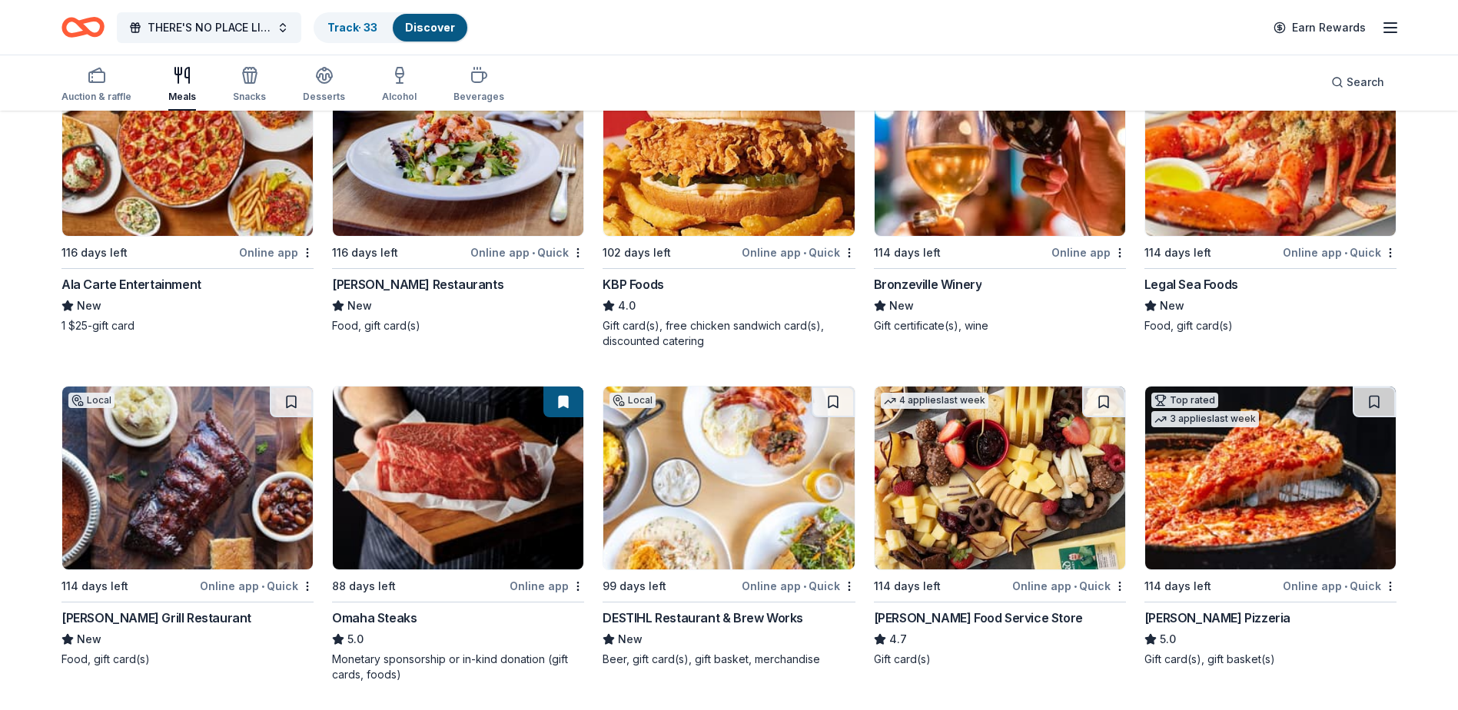
scroll to position [461, 0]
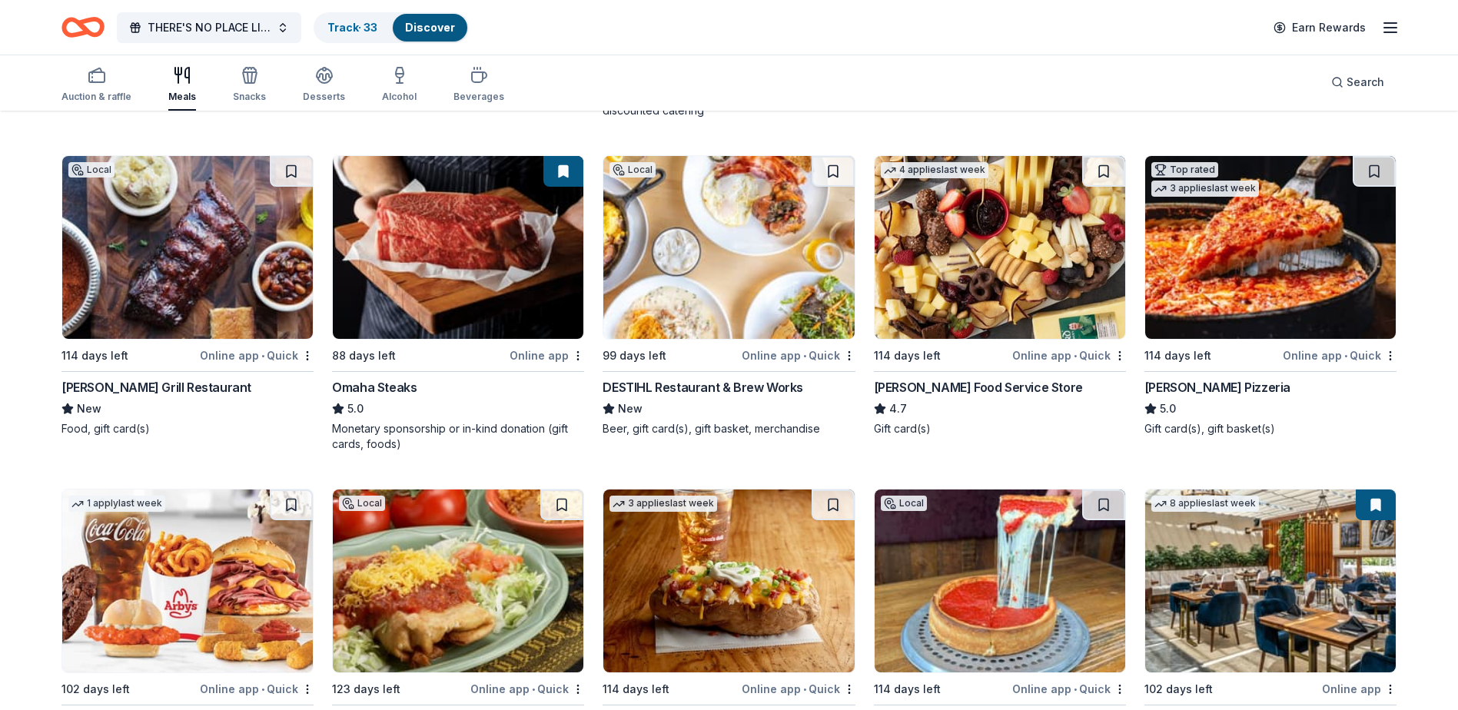
click at [207, 278] on img at bounding box center [187, 247] width 251 height 183
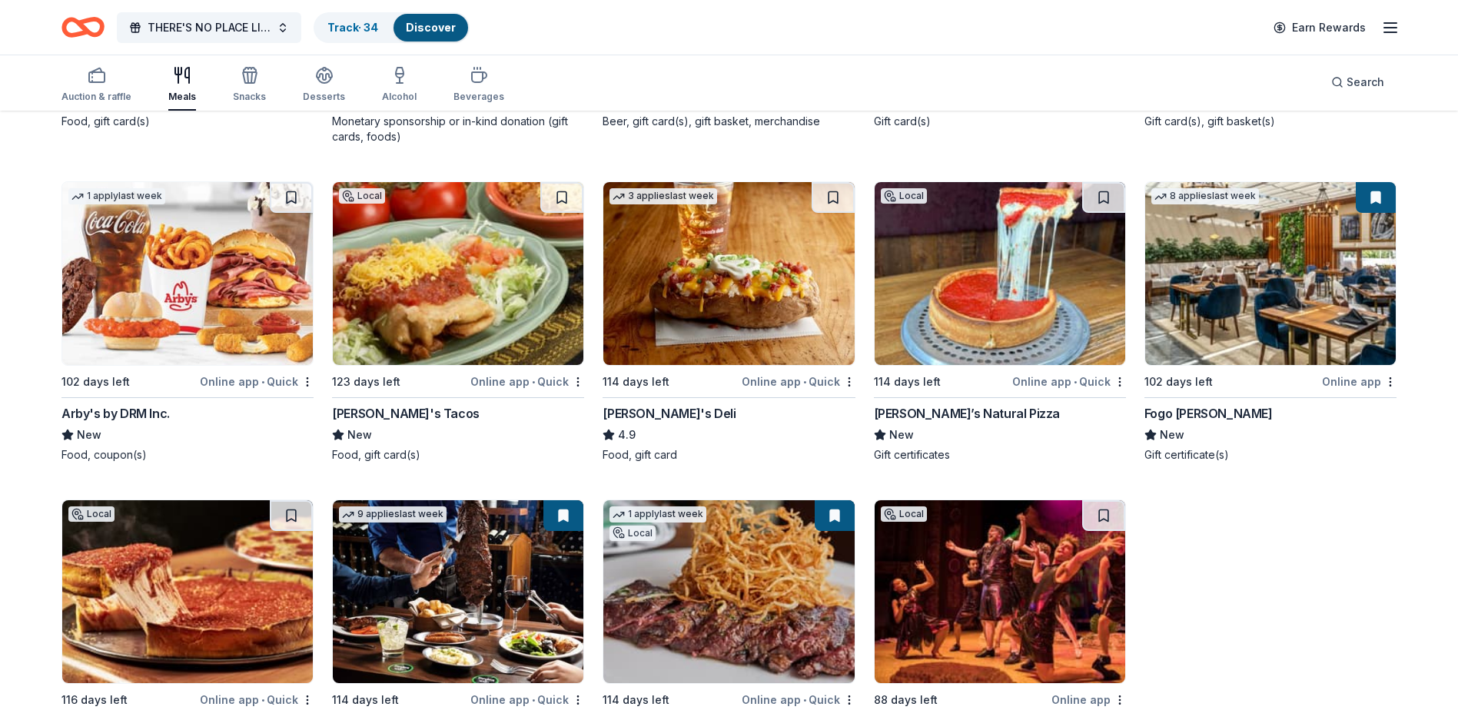
scroll to position [870, 0]
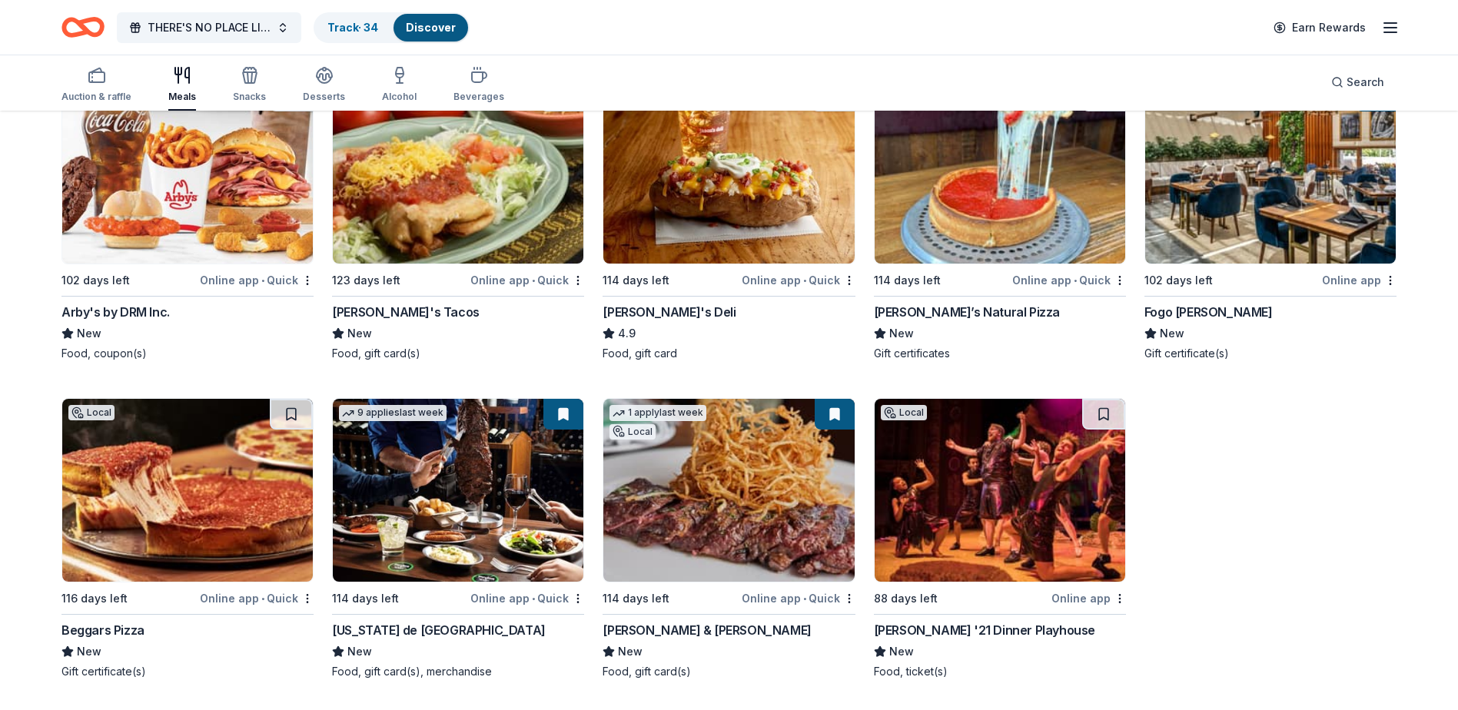
click at [1305, 215] on img at bounding box center [1270, 172] width 251 height 183
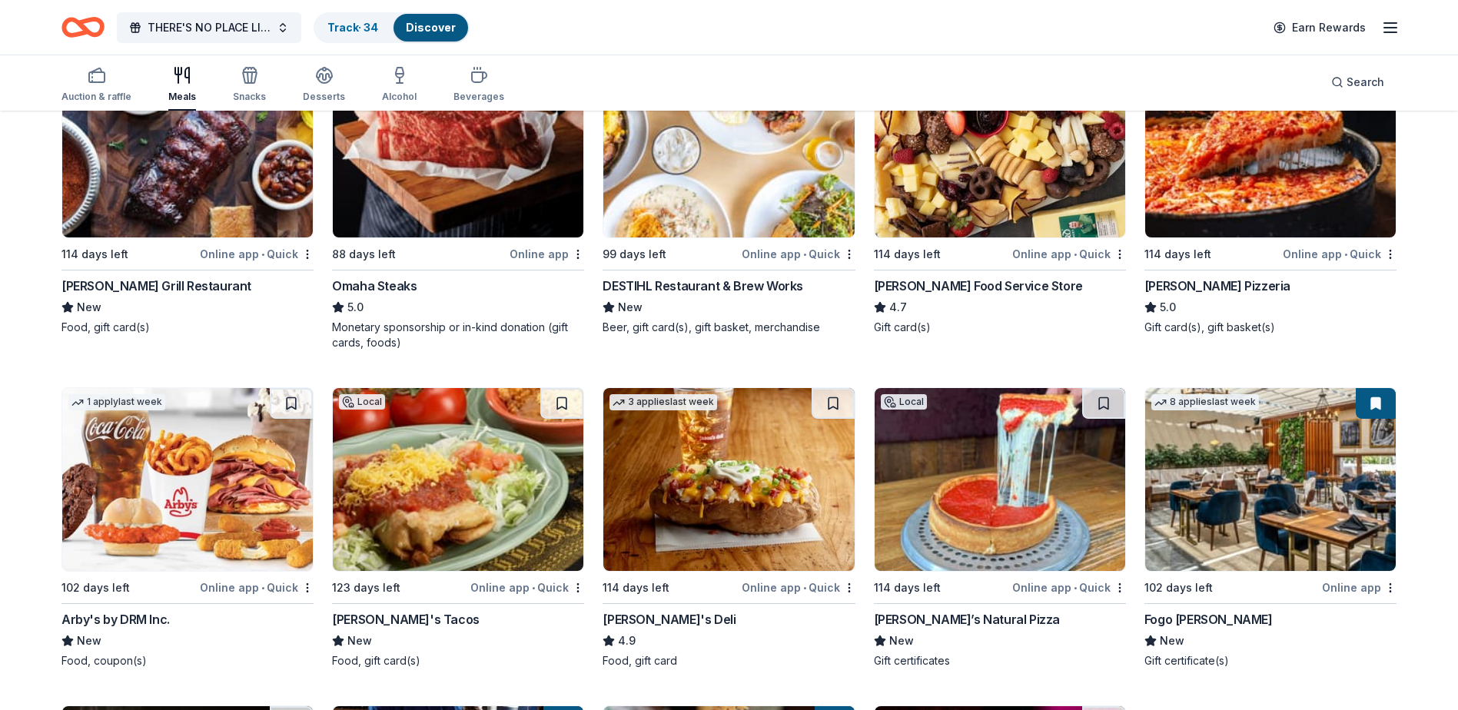
scroll to position [409, 0]
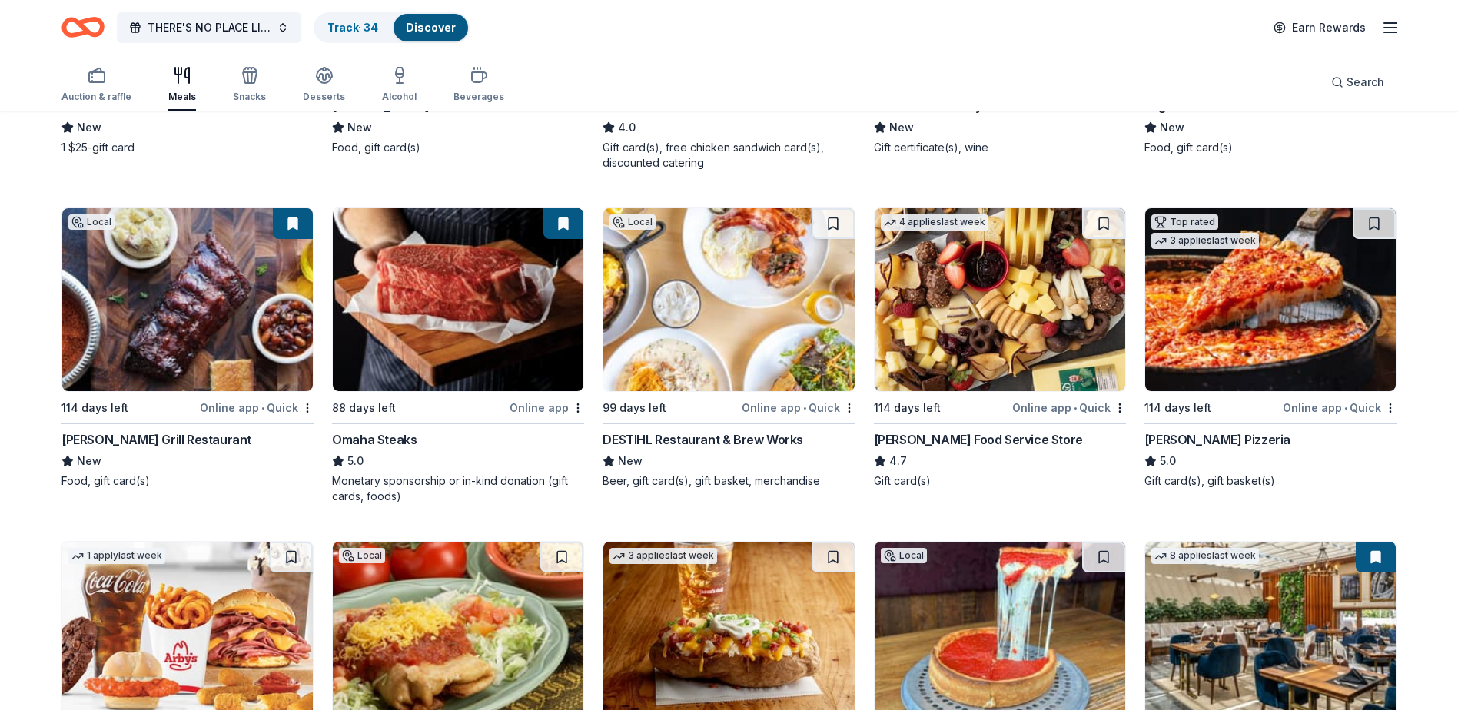
click at [716, 315] on img at bounding box center [728, 299] width 251 height 183
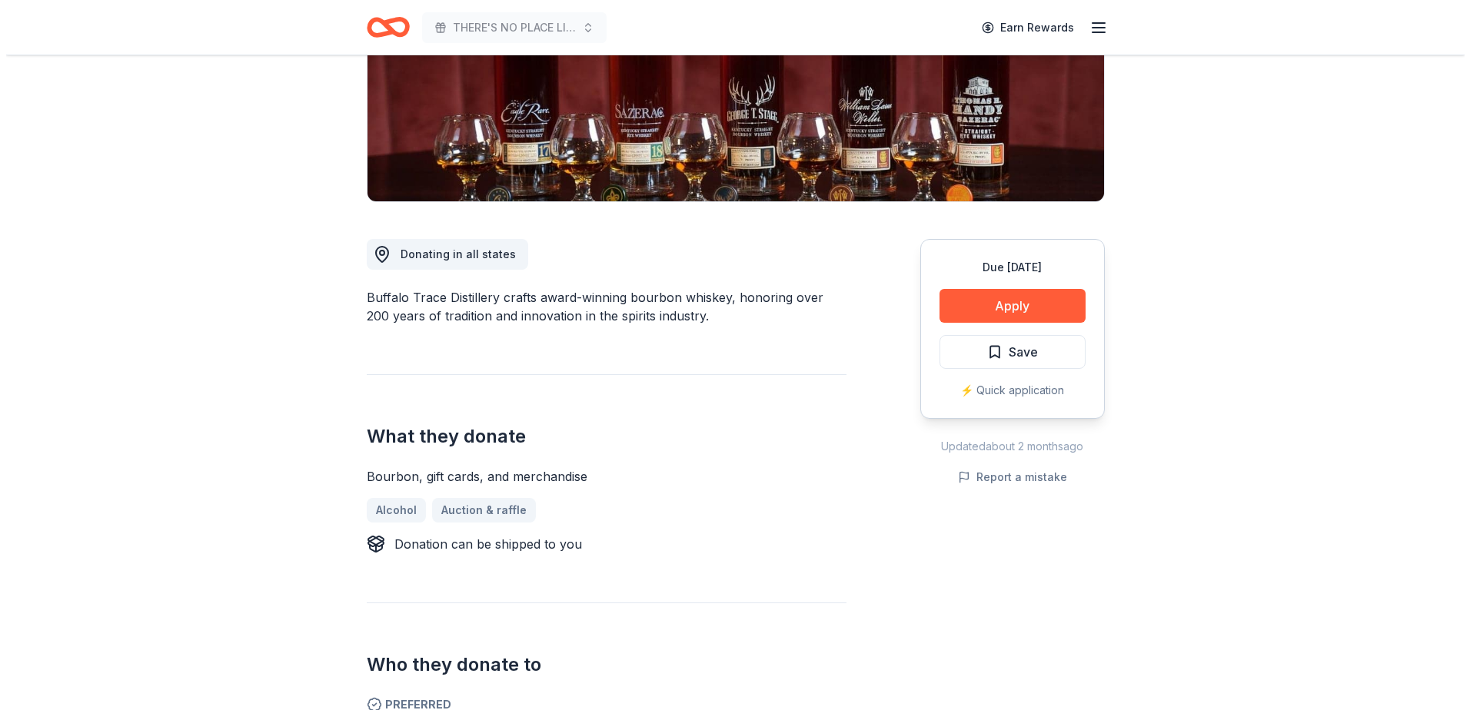
scroll to position [77, 0]
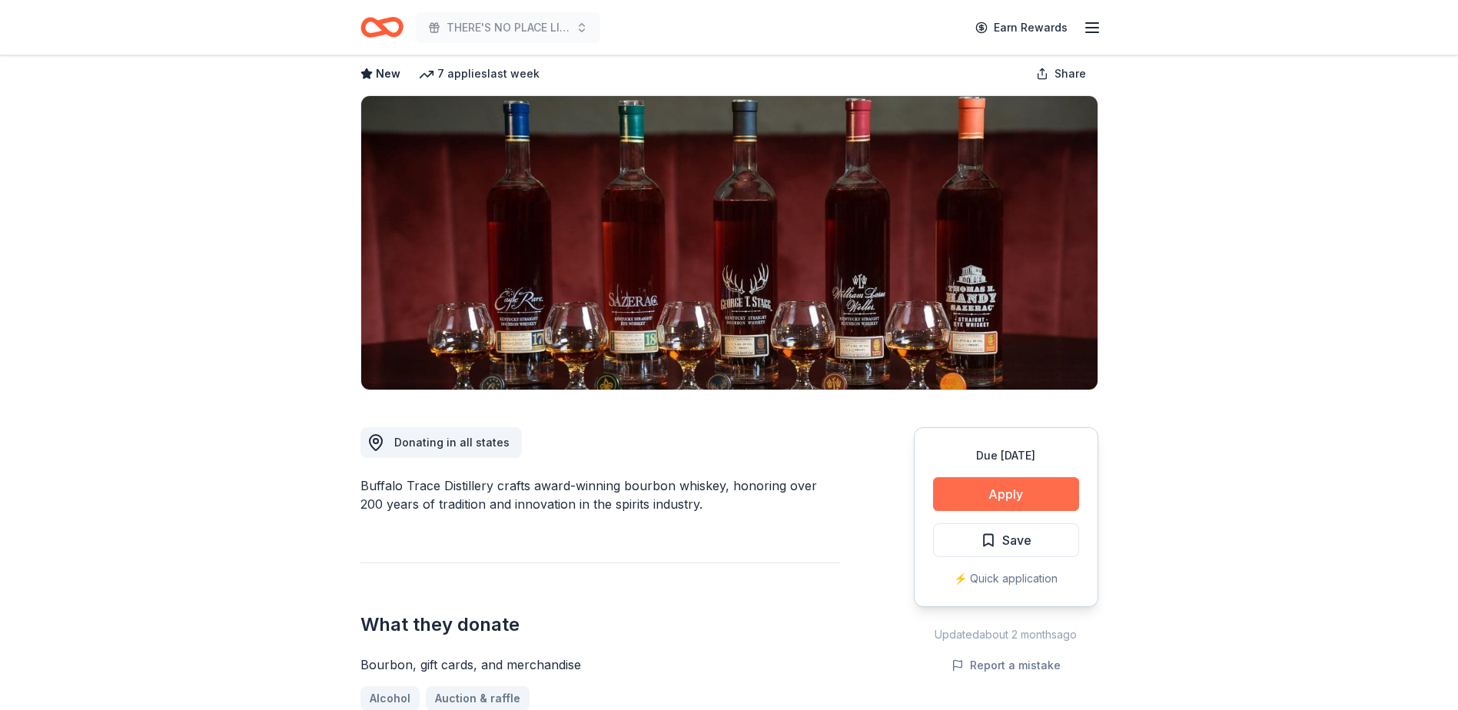
click at [977, 493] on button "Apply" at bounding box center [1006, 494] width 146 height 34
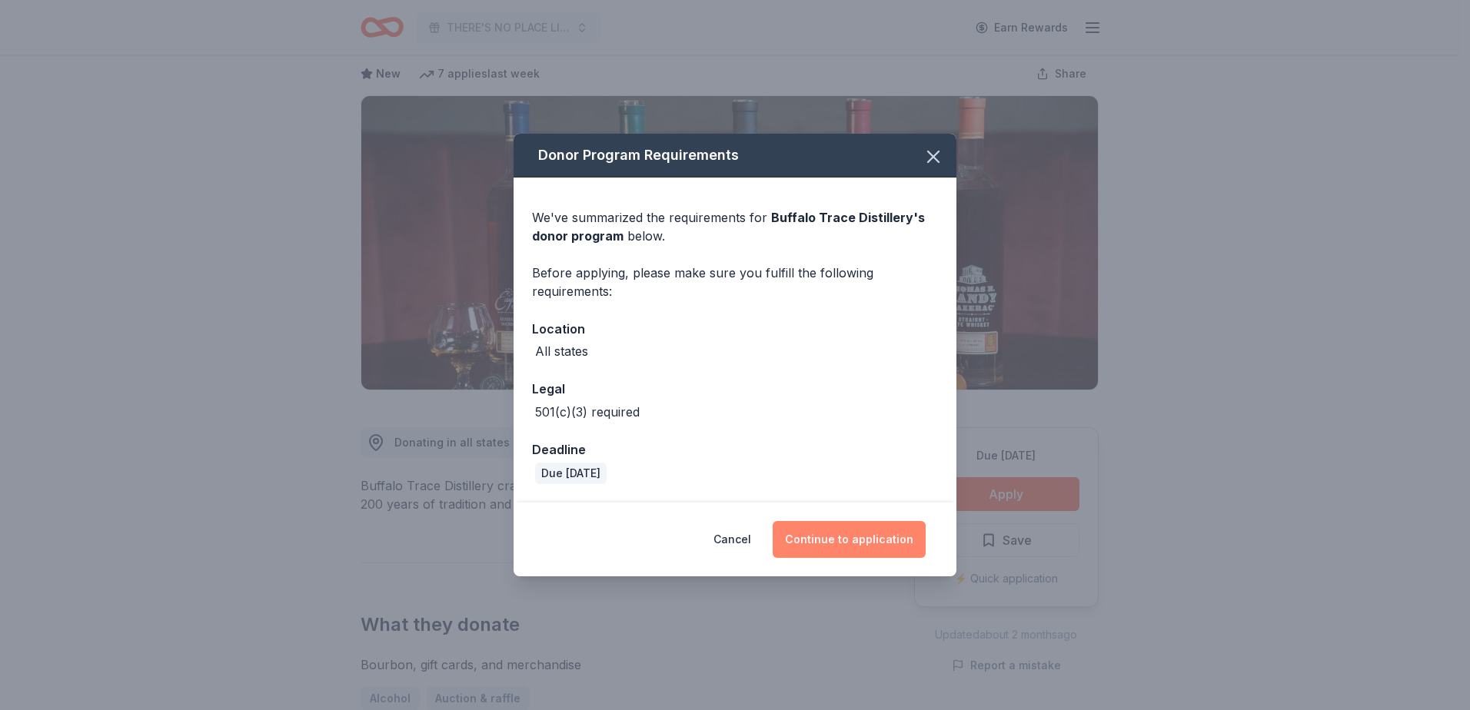
click at [856, 539] on button "Continue to application" at bounding box center [849, 539] width 153 height 37
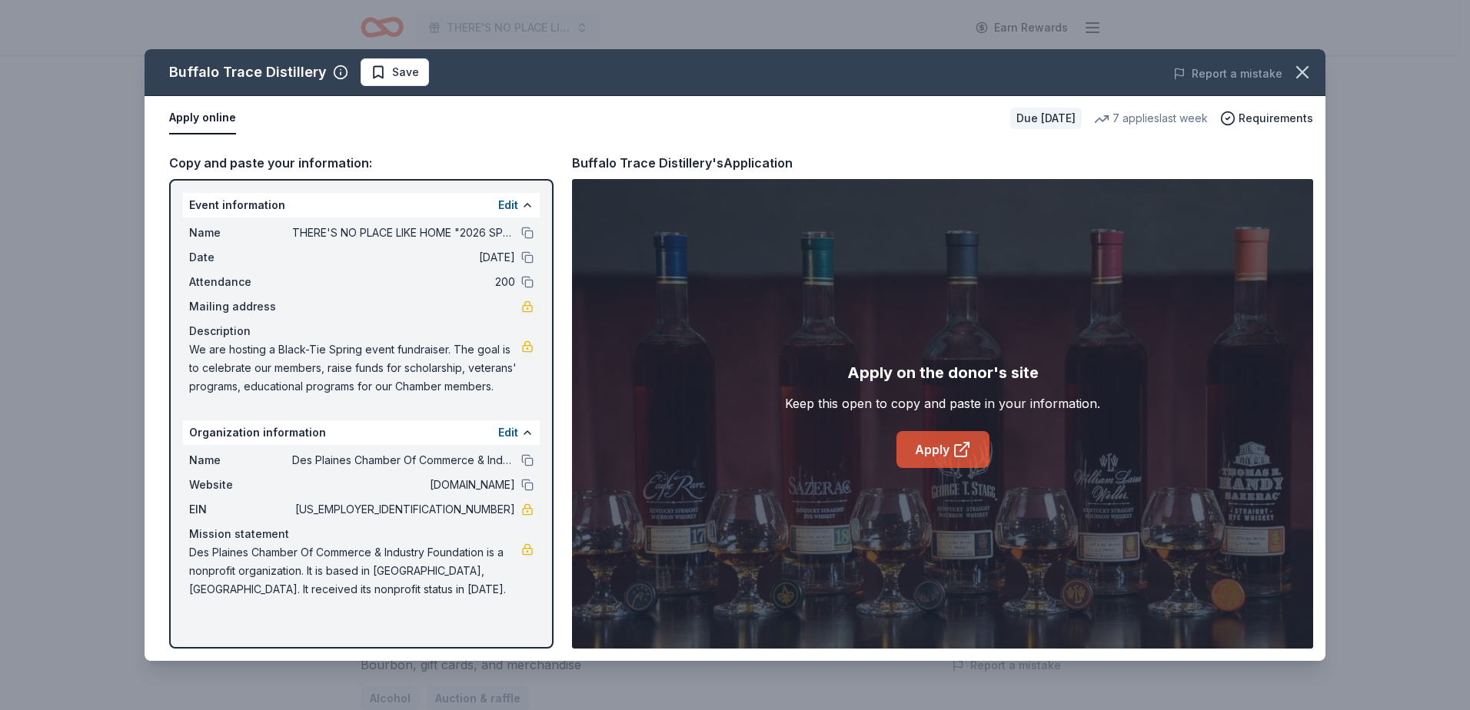
click at [955, 447] on icon at bounding box center [961, 449] width 18 height 18
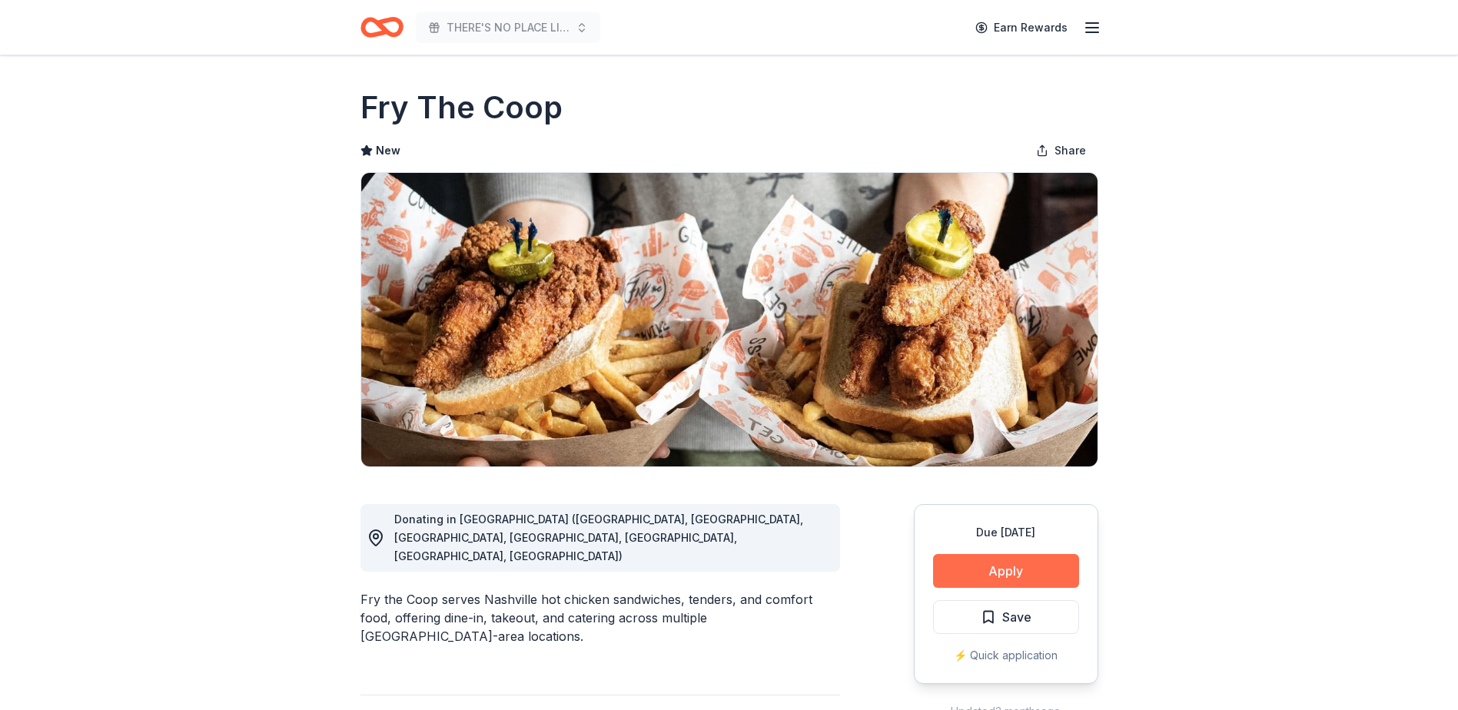
click at [1009, 570] on button "Apply" at bounding box center [1006, 571] width 146 height 34
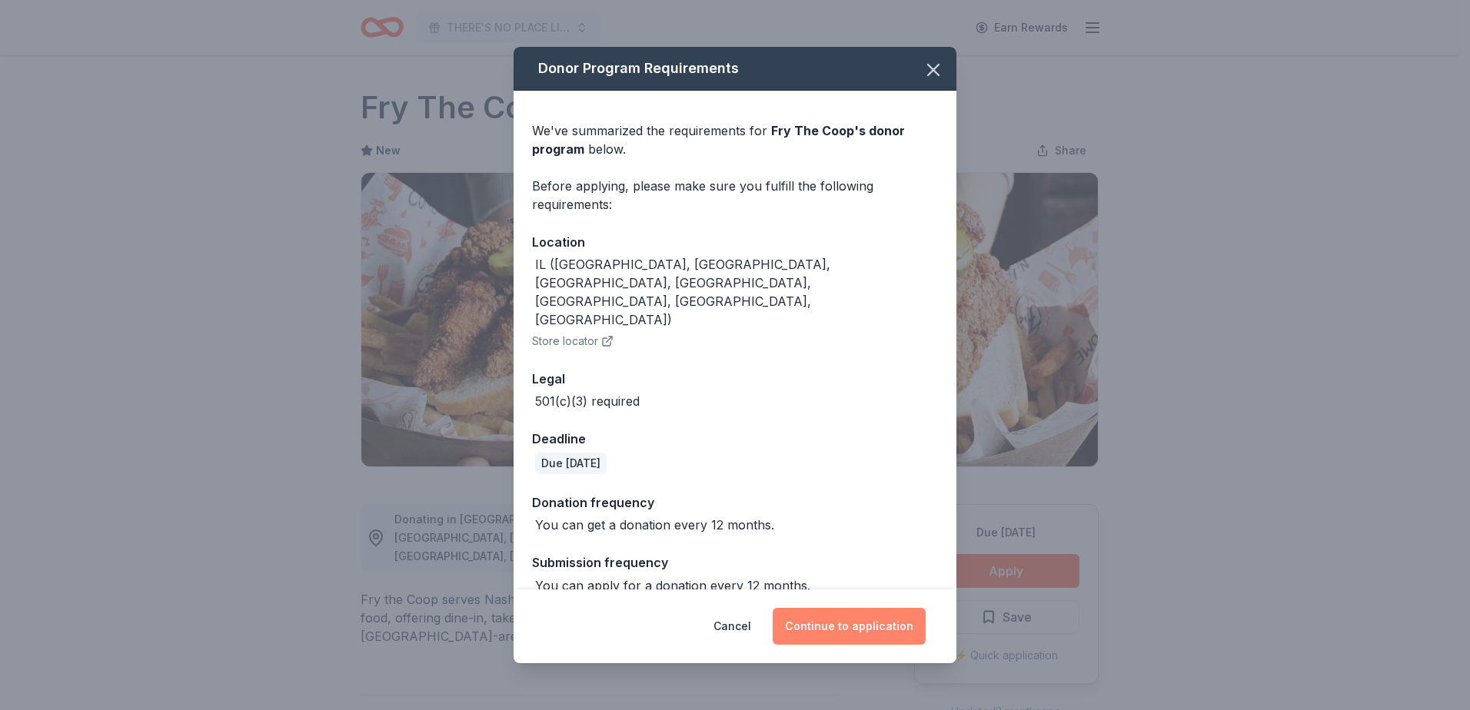
click at [827, 614] on button "Continue to application" at bounding box center [849, 626] width 153 height 37
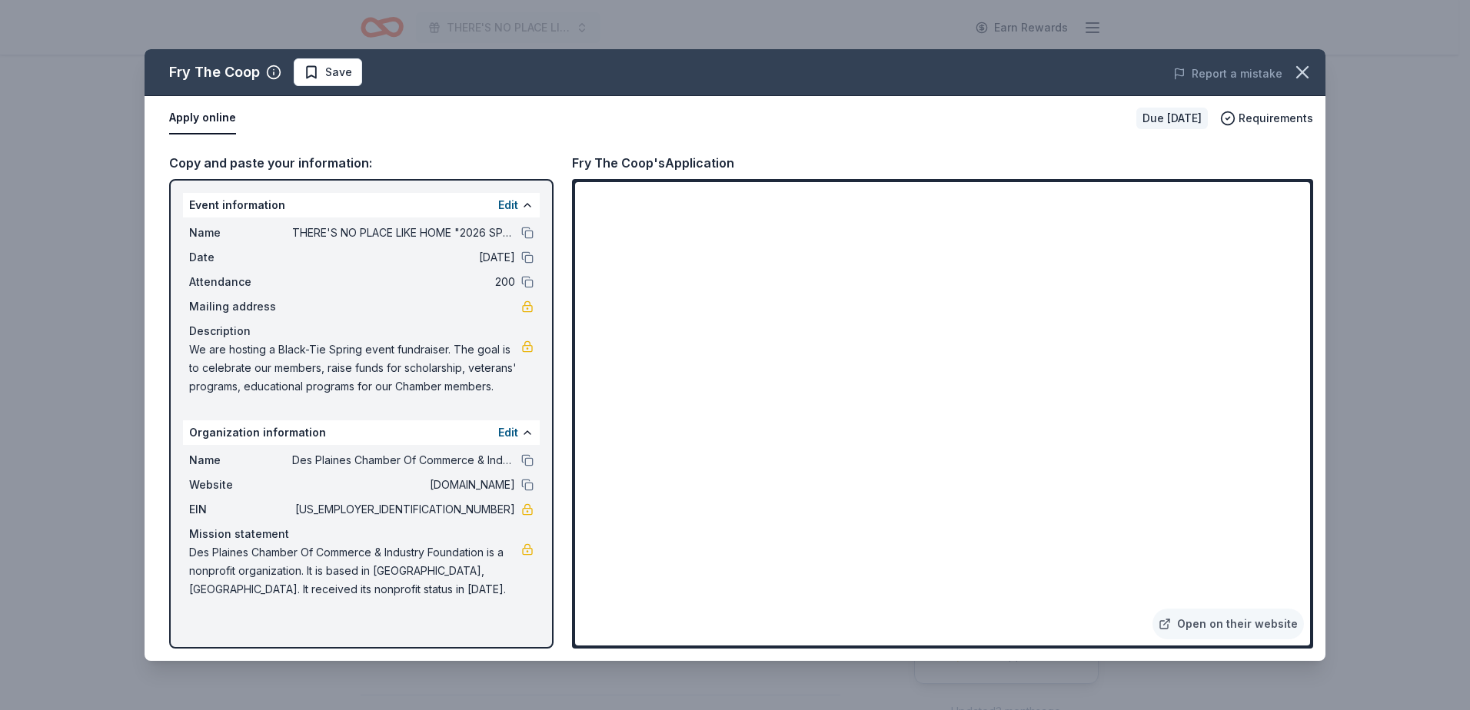
drag, startPoint x: 186, startPoint y: 103, endPoint x: 190, endPoint y: 118, distance: 15.1
click at [186, 111] on button "Apply online" at bounding box center [202, 118] width 67 height 32
click at [191, 120] on button "Apply online" at bounding box center [202, 118] width 67 height 32
click at [221, 118] on button "Apply online" at bounding box center [202, 118] width 67 height 32
click at [202, 117] on button "Apply online" at bounding box center [202, 118] width 67 height 32
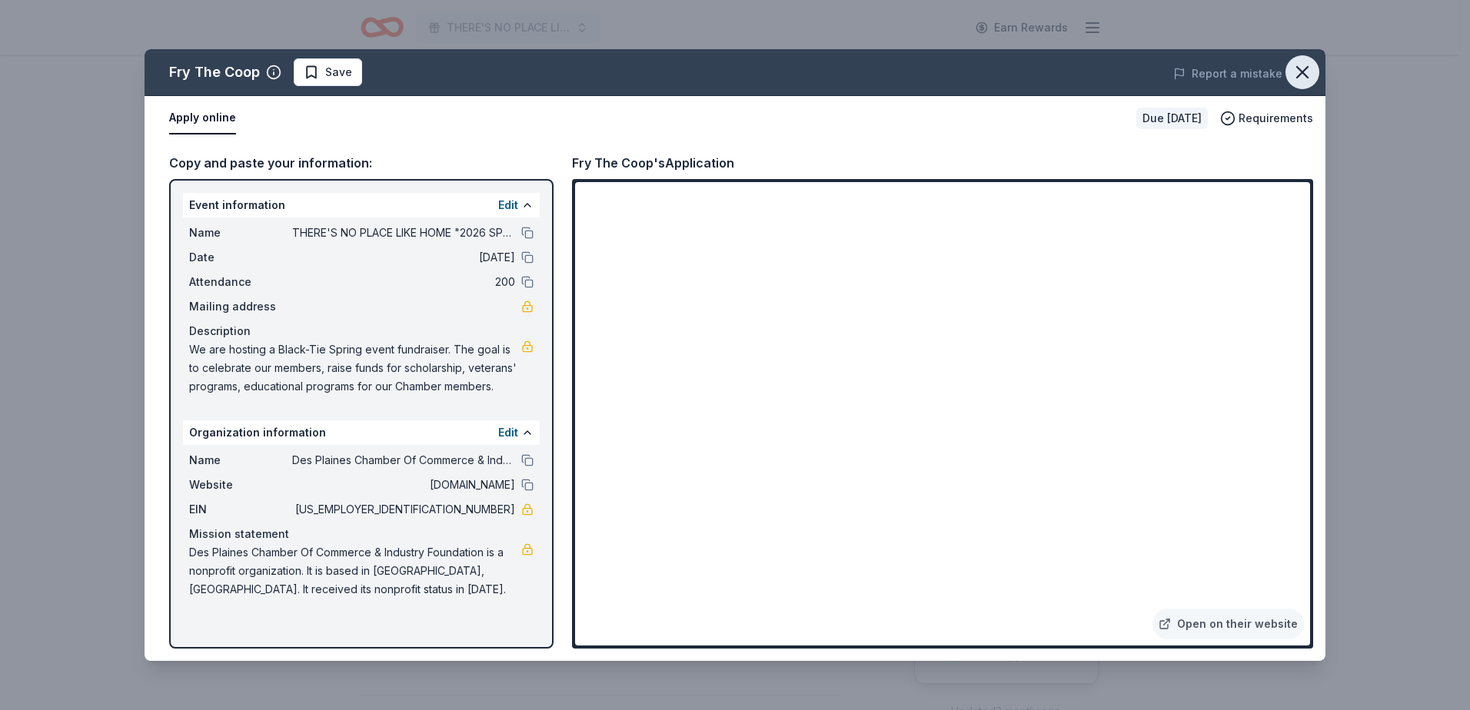
click at [1296, 74] on icon "button" at bounding box center [1302, 72] width 22 height 22
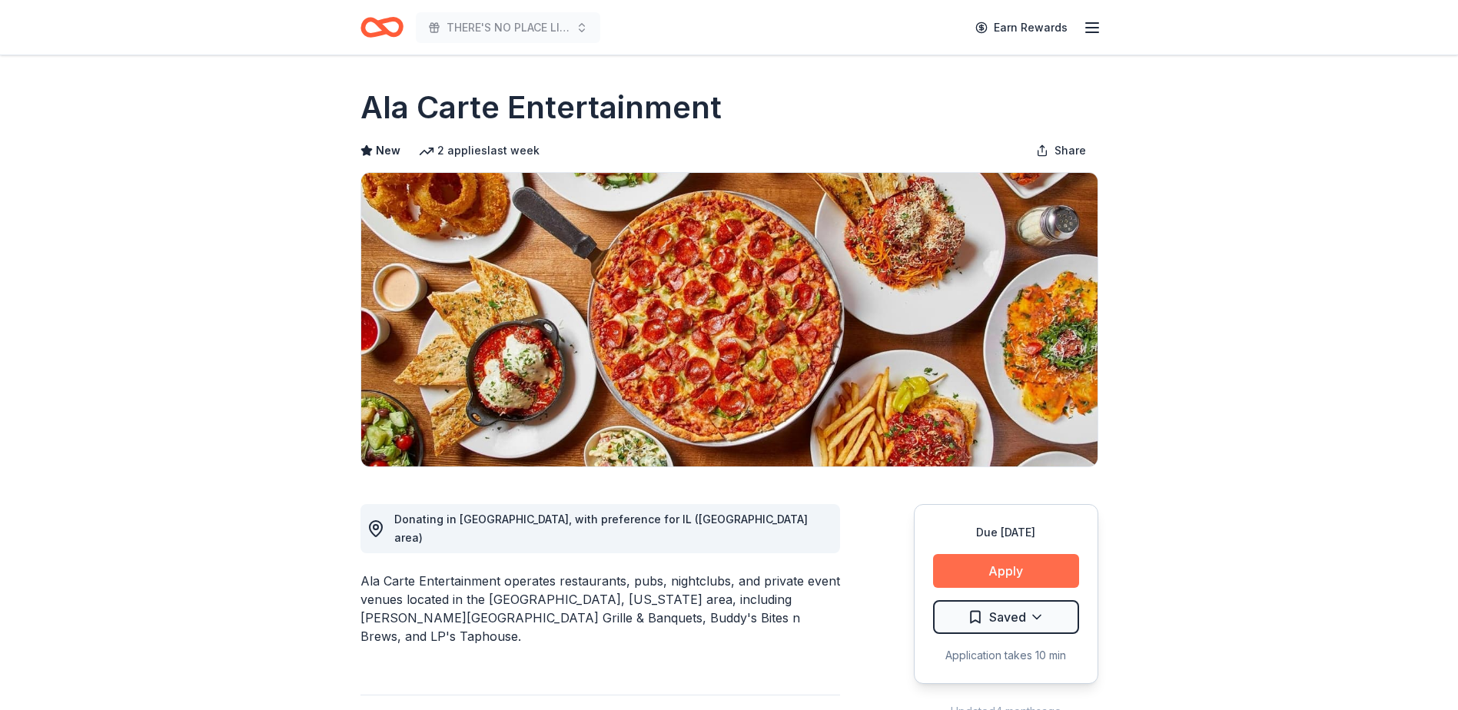
click at [1005, 571] on button "Apply" at bounding box center [1006, 571] width 146 height 34
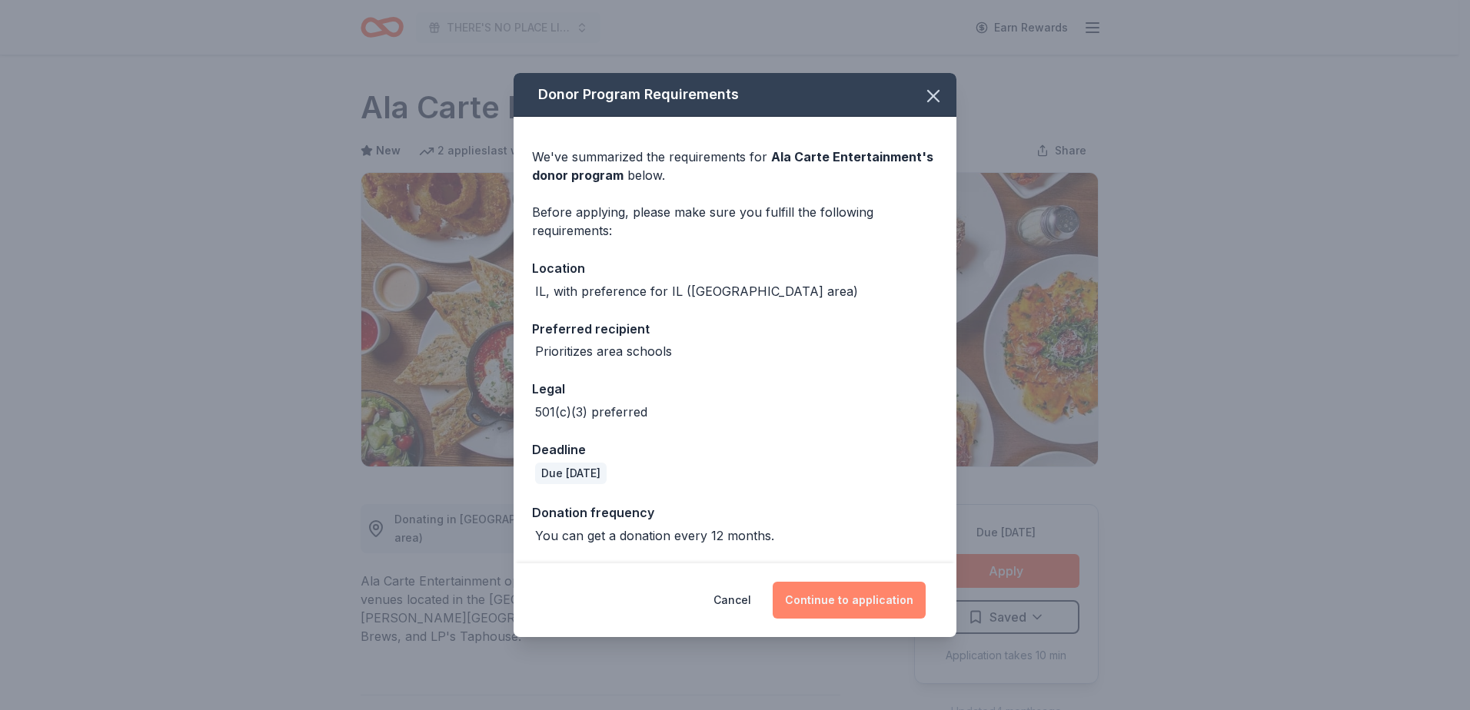
click at [836, 597] on button "Continue to application" at bounding box center [849, 600] width 153 height 37
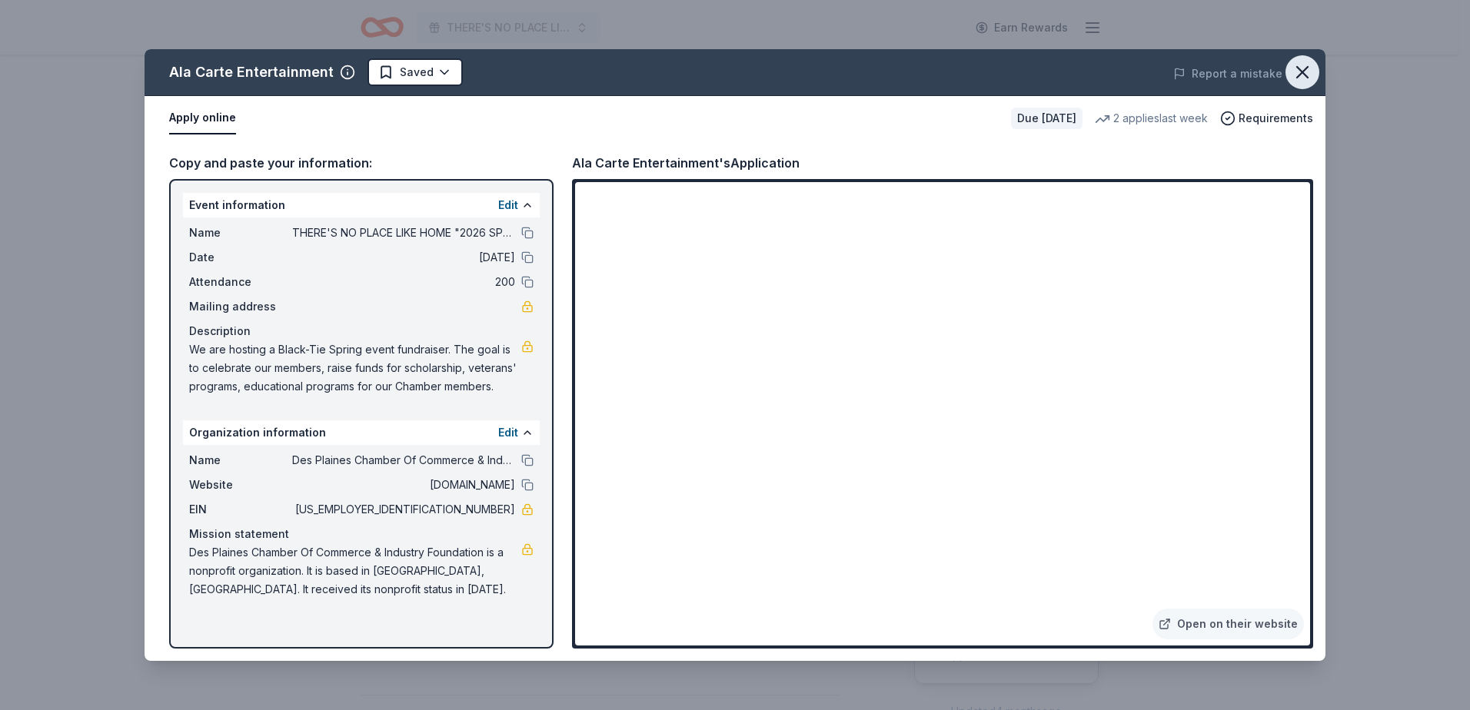
drag, startPoint x: 1309, startPoint y: 72, endPoint x: 1281, endPoint y: 75, distance: 28.5
click at [1309, 72] on icon "button" at bounding box center [1302, 72] width 22 height 22
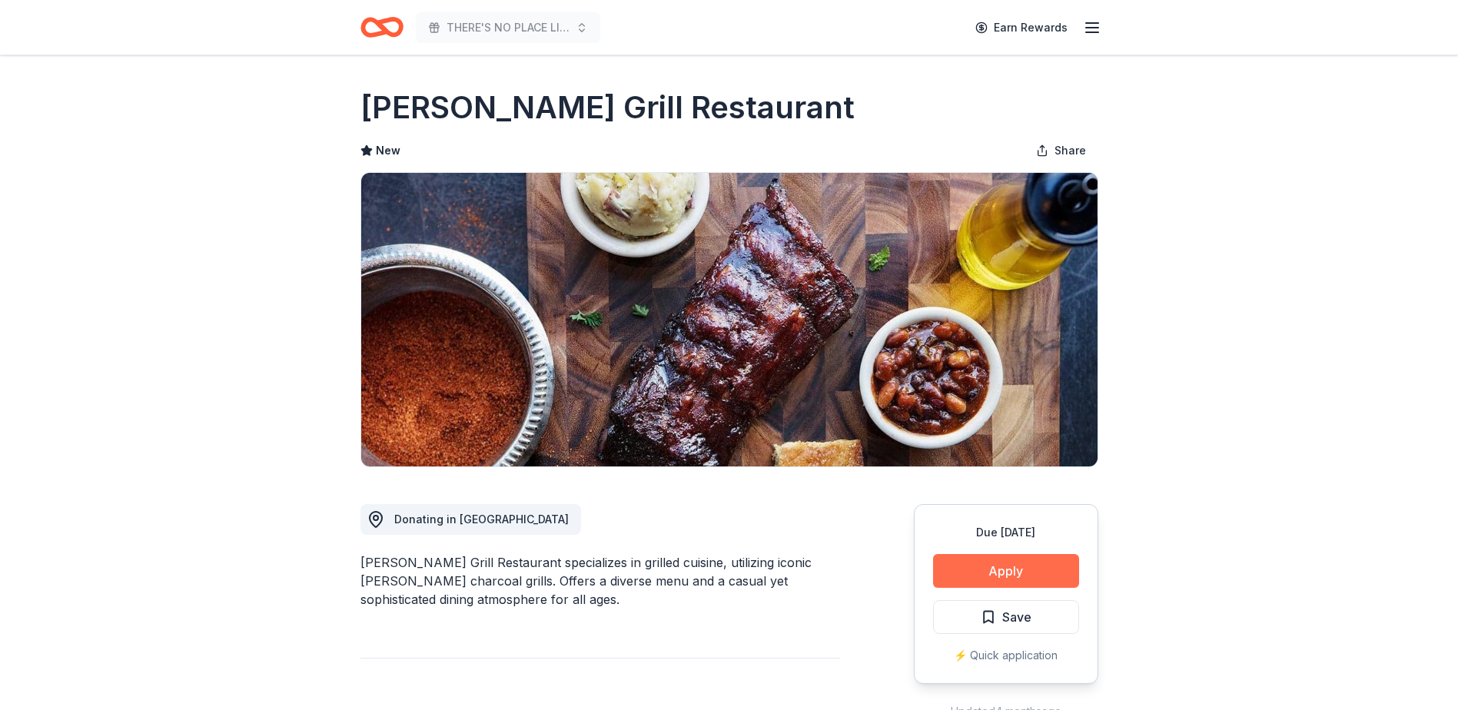
click at [985, 565] on button "Apply" at bounding box center [1006, 571] width 146 height 34
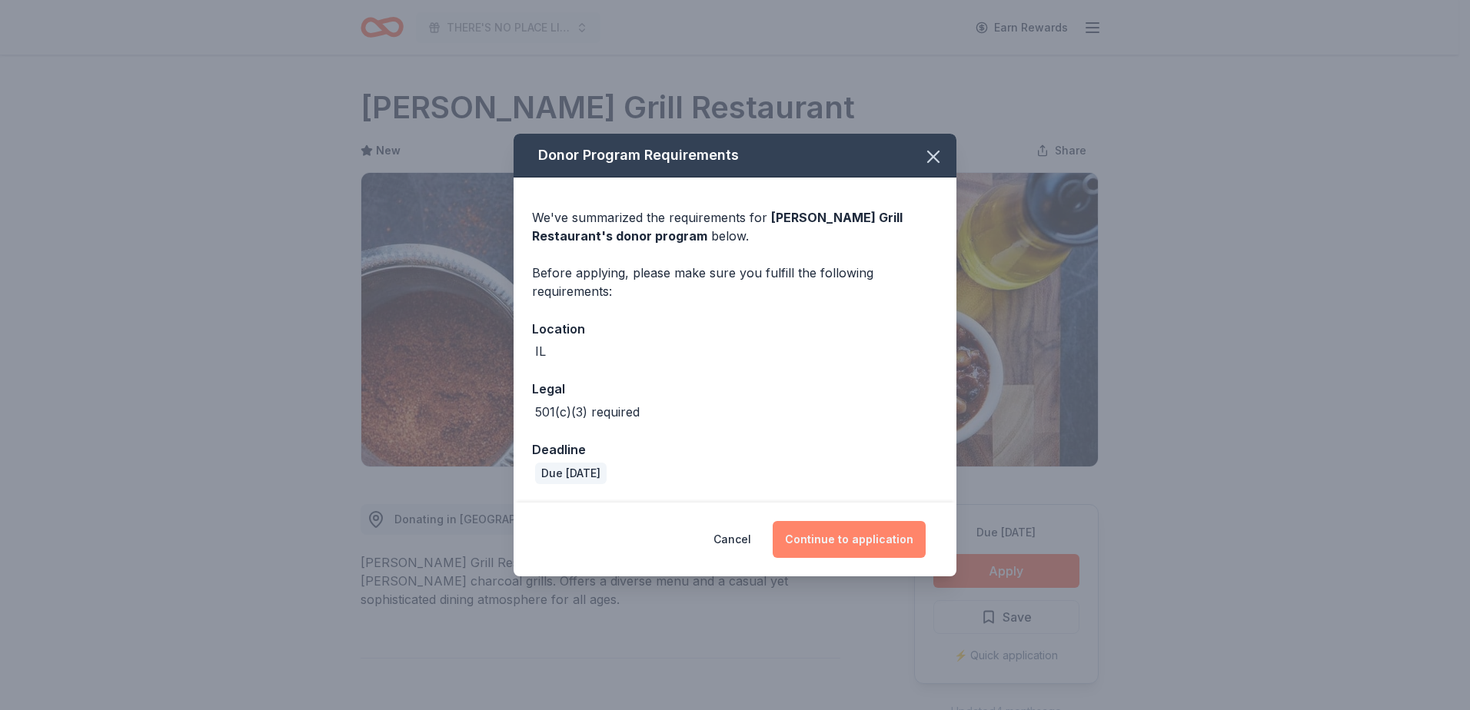
click at [822, 540] on button "Continue to application" at bounding box center [849, 539] width 153 height 37
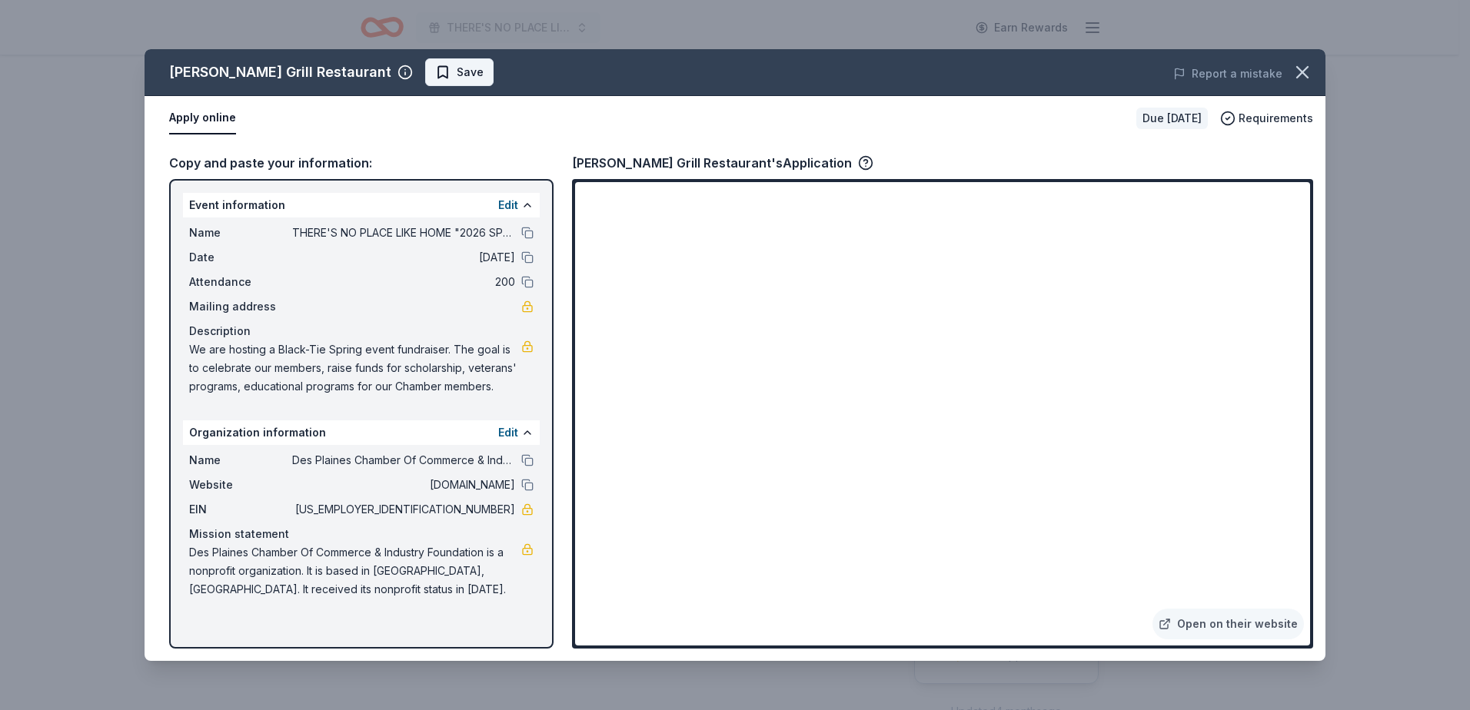
click at [425, 83] on button "Save" at bounding box center [459, 72] width 68 height 28
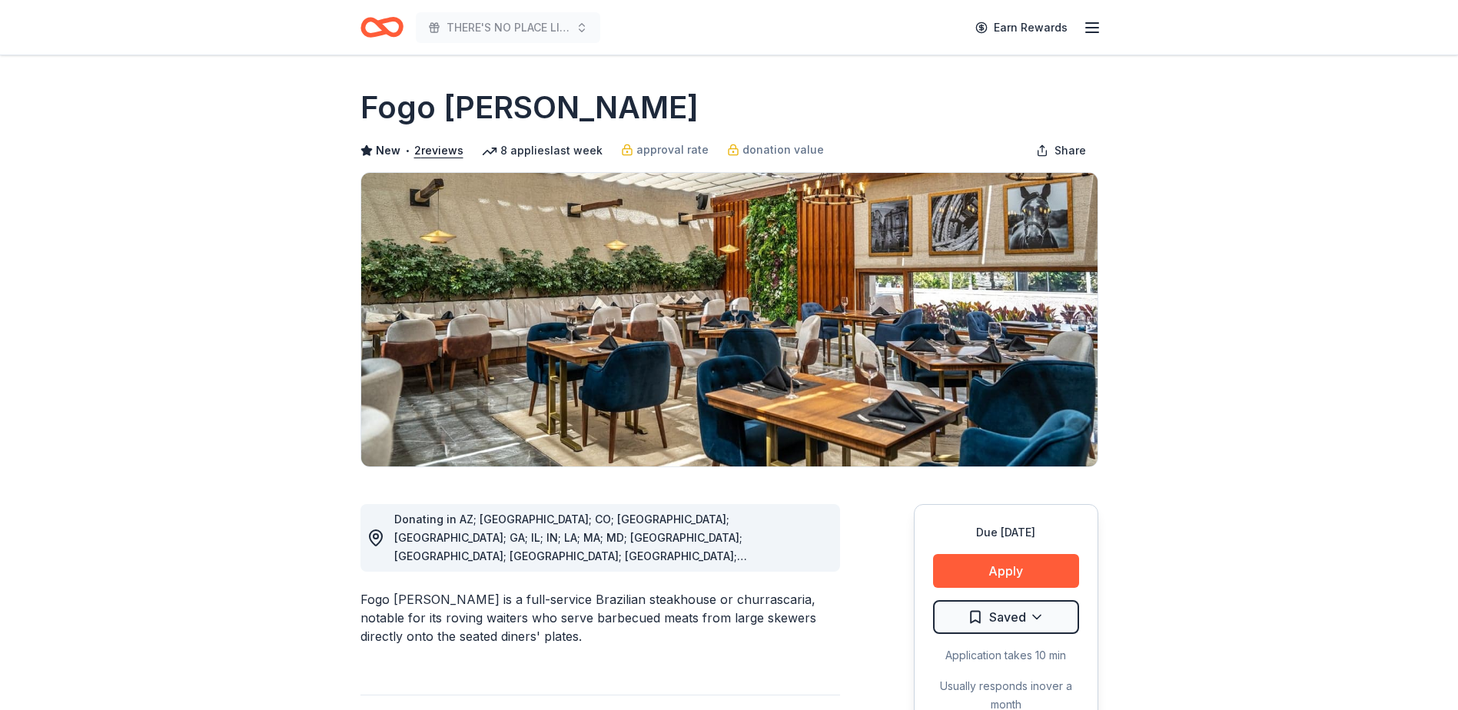
click at [988, 589] on div "Due [DATE] Apply Saved Application takes 10 min Usually responds in over a month" at bounding box center [1006, 618] width 184 height 229
click at [988, 583] on button "Apply" at bounding box center [1006, 571] width 146 height 34
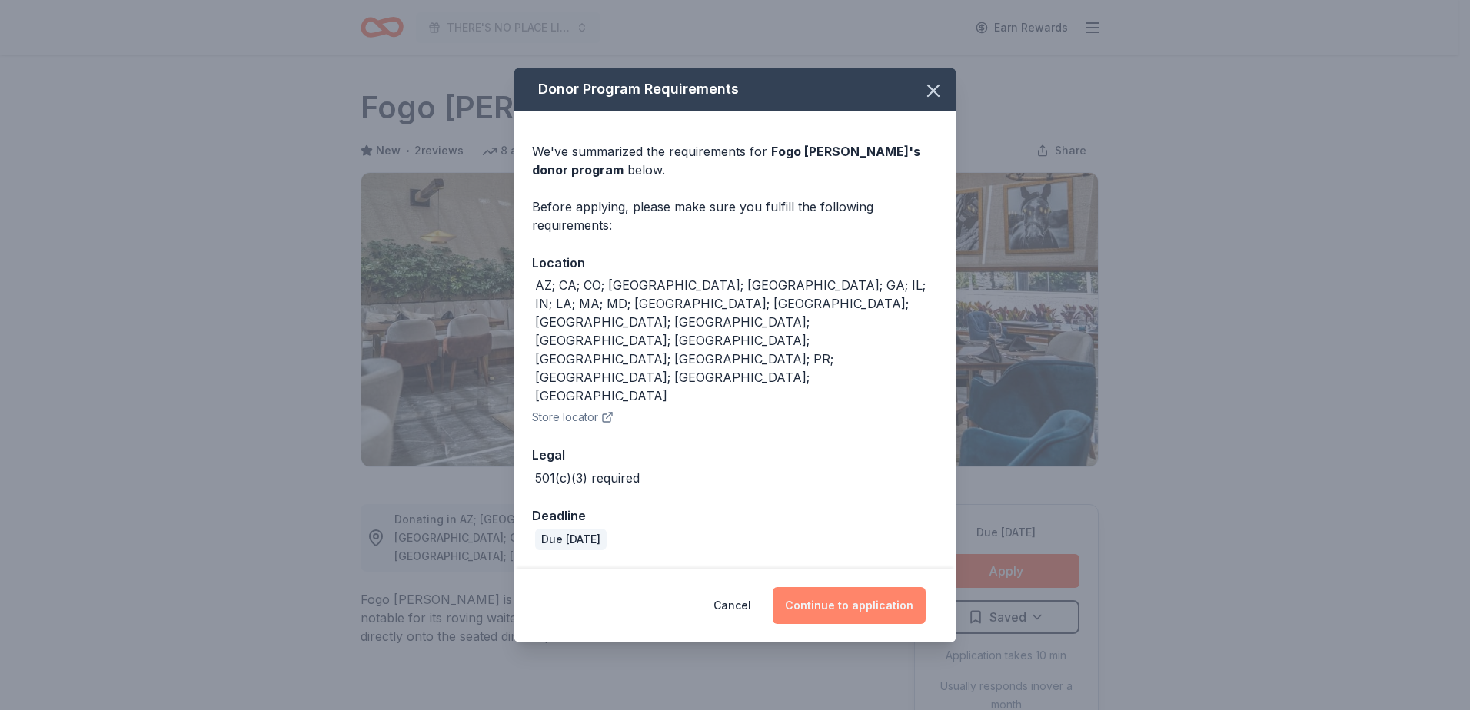
click at [837, 587] on button "Continue to application" at bounding box center [849, 605] width 153 height 37
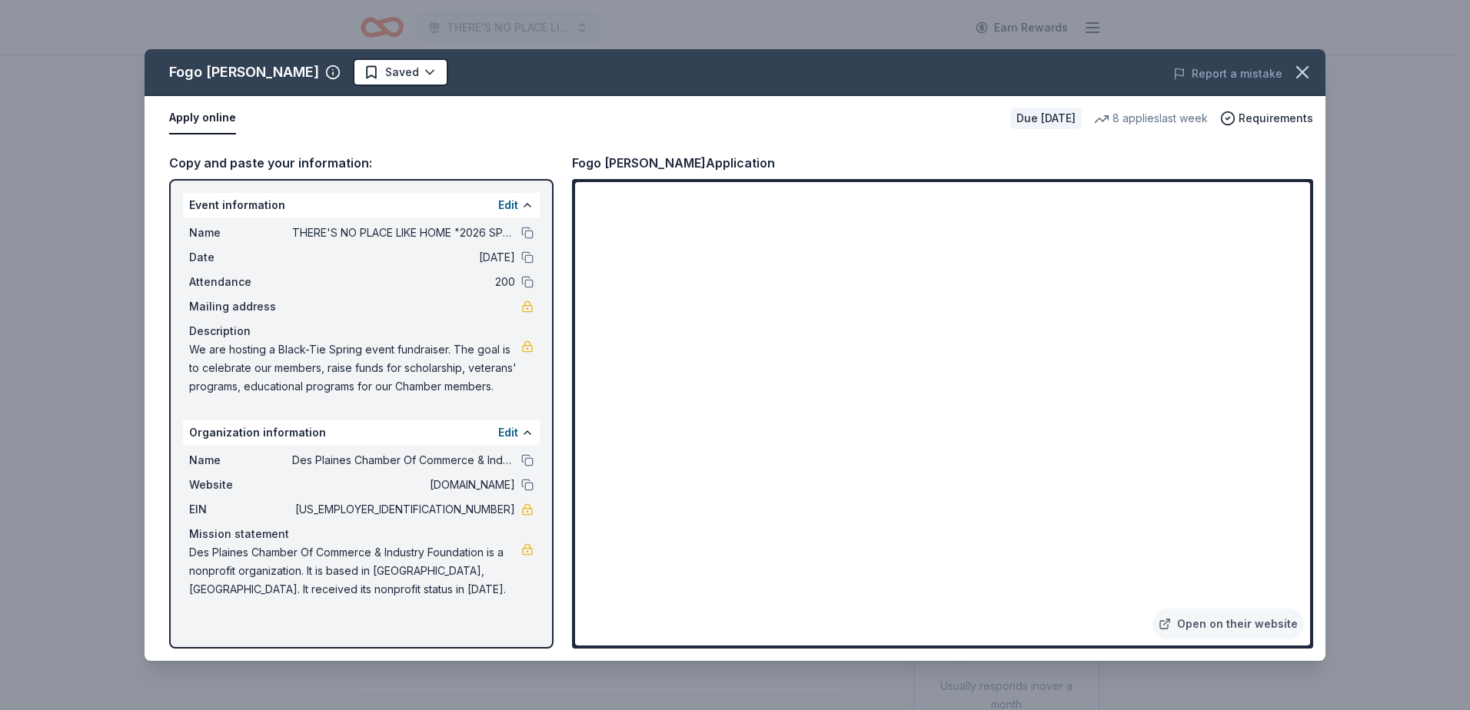
click at [182, 121] on button "Apply online" at bounding box center [202, 118] width 67 height 32
drag, startPoint x: 493, startPoint y: 401, endPoint x: 175, endPoint y: 377, distance: 319.1
click at [175, 377] on div "Event information Edit Name THERE'S NO PLACE LIKE HOME "2026 SPRING GARDEN BALL…" at bounding box center [361, 414] width 384 height 470
drag, startPoint x: 200, startPoint y: 352, endPoint x: 325, endPoint y: 399, distance: 133.8
click at [325, 399] on div "Name THERE'S NO PLACE LIKE HOME "2026 SPRING GARDEN BALL- DES PLAINES CHAMBER O…" at bounding box center [361, 310] width 357 height 184
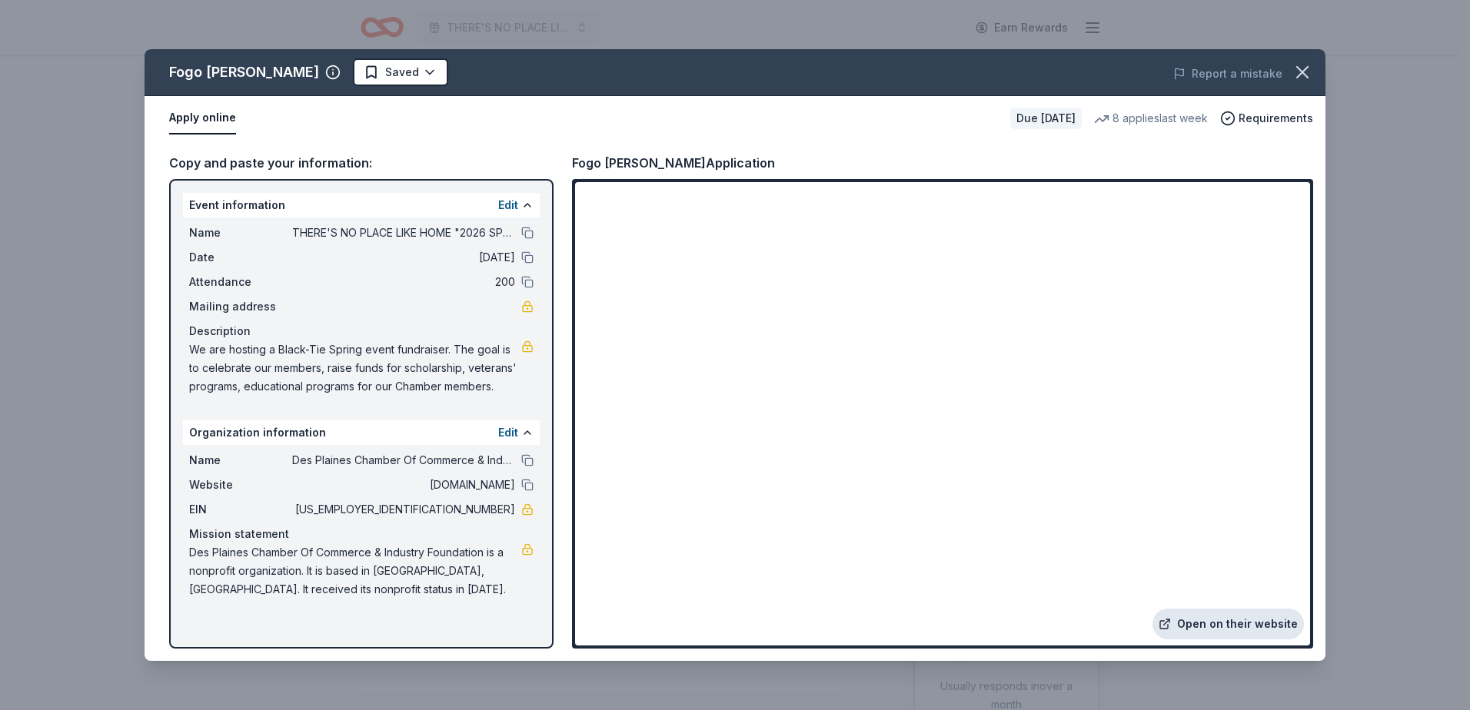
click at [1228, 627] on link "Open on their website" at bounding box center [1227, 624] width 151 height 31
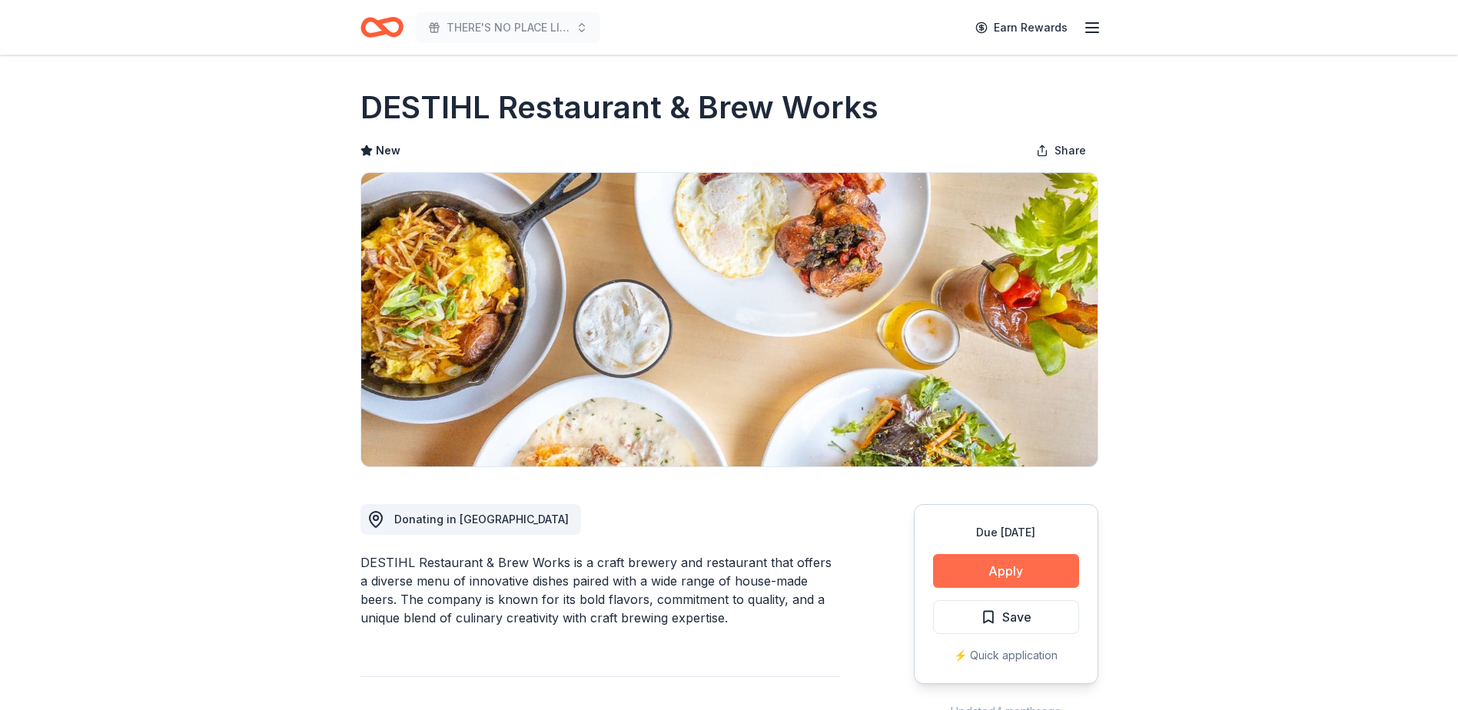
click at [985, 558] on button "Apply" at bounding box center [1006, 571] width 146 height 34
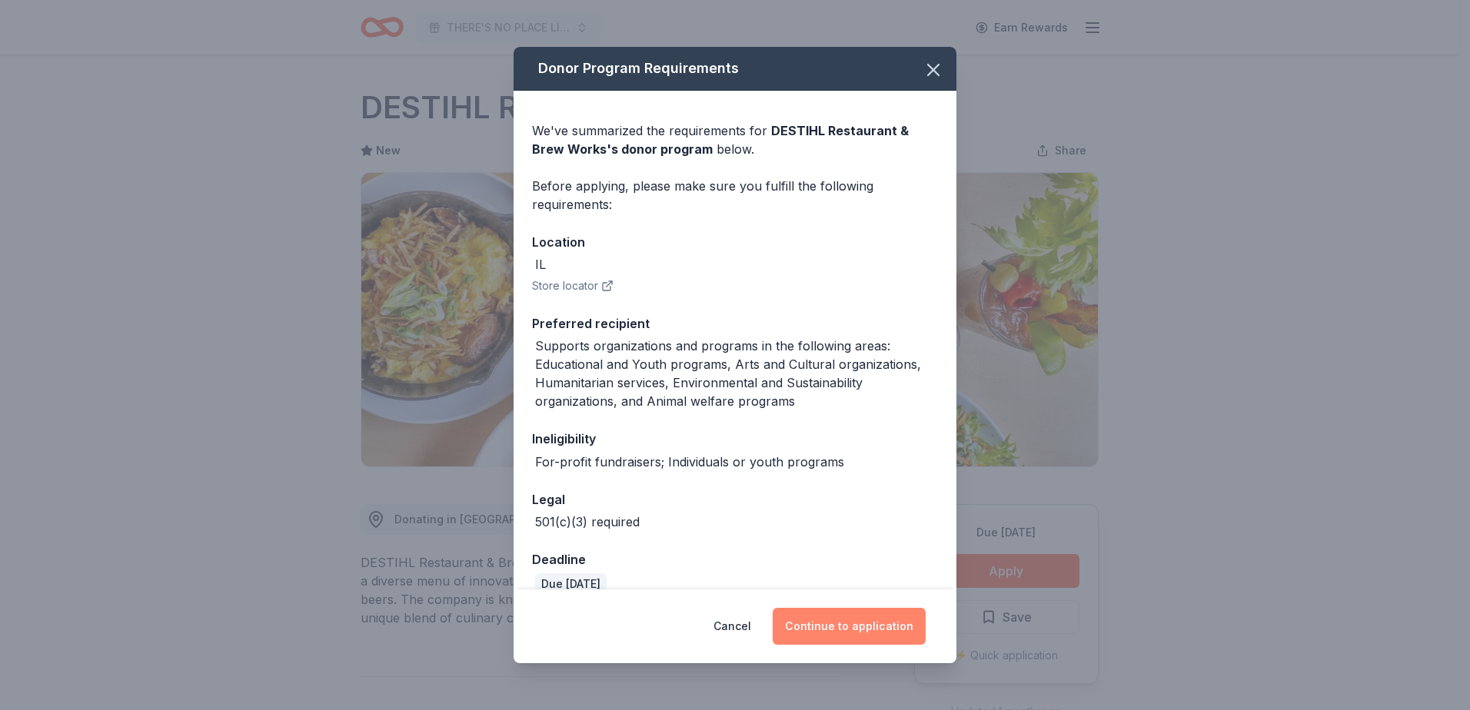
click at [824, 623] on button "Continue to application" at bounding box center [849, 626] width 153 height 37
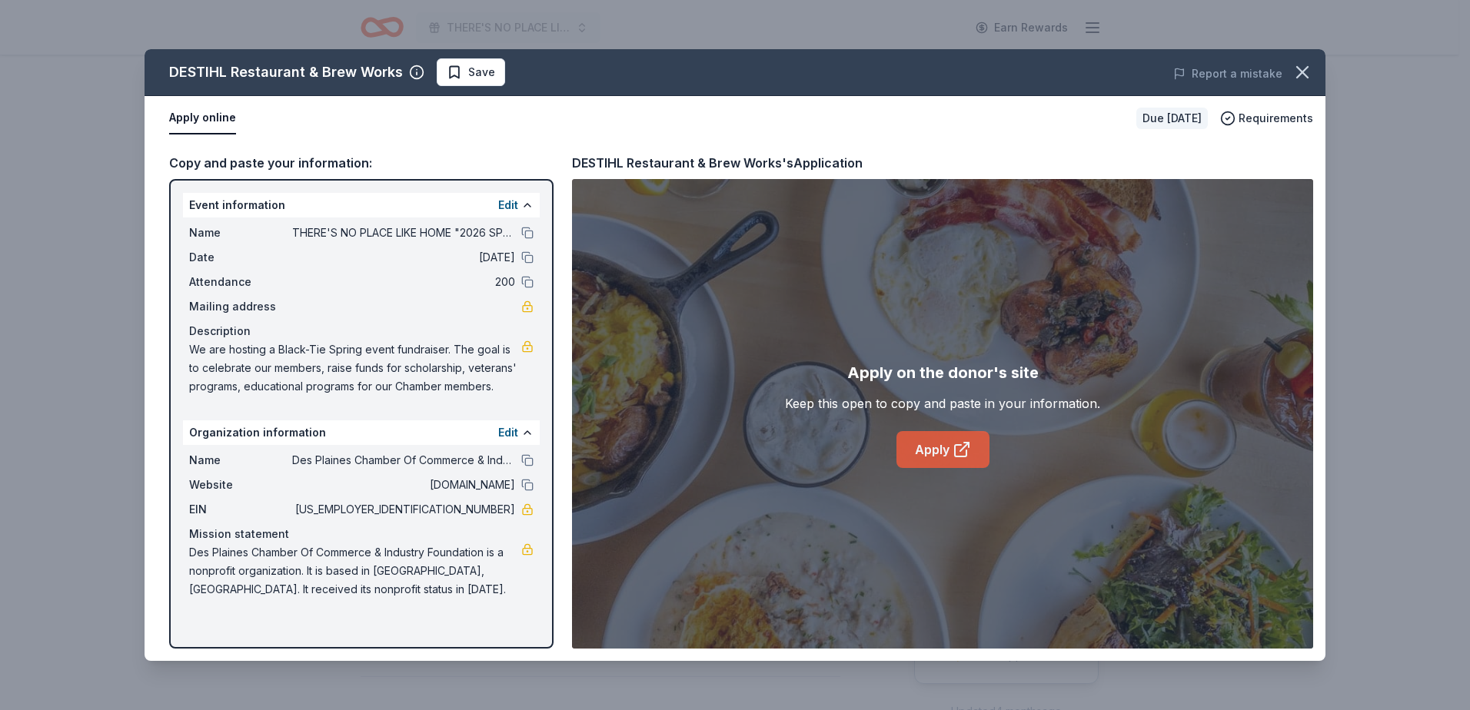
click at [947, 444] on link "Apply" at bounding box center [942, 449] width 93 height 37
